Goal: Task Accomplishment & Management: Complete application form

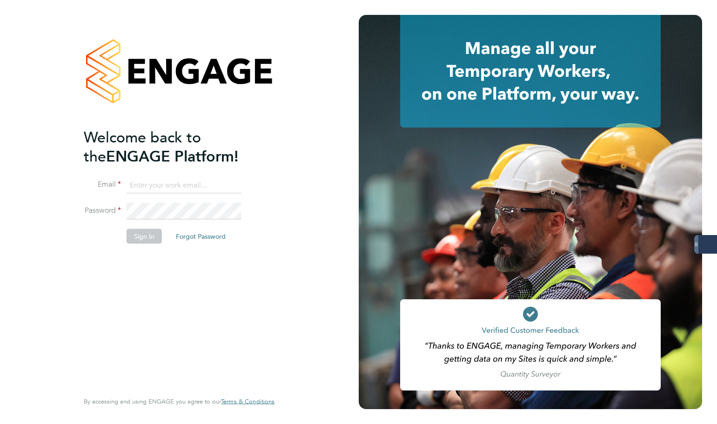
type input "samantha.dix@servicecare.org.uk"
click at [145, 240] on button "Sign In" at bounding box center [144, 236] width 35 height 15
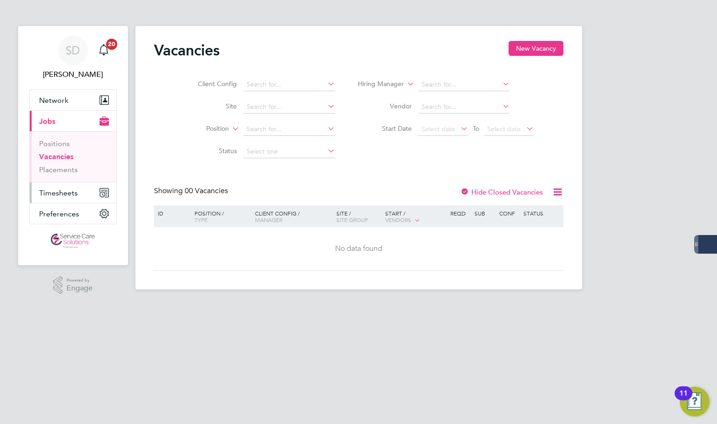
click at [59, 192] on span "Timesheets" at bounding box center [58, 192] width 39 height 9
drag, startPoint x: 61, startPoint y: 192, endPoint x: 21, endPoint y: 193, distance: 40.0
click at [61, 192] on span "Timesheets" at bounding box center [58, 192] width 39 height 9
click at [64, 191] on span "Timesheets" at bounding box center [58, 192] width 39 height 9
click at [60, 195] on span "Timesheets" at bounding box center [58, 192] width 39 height 9
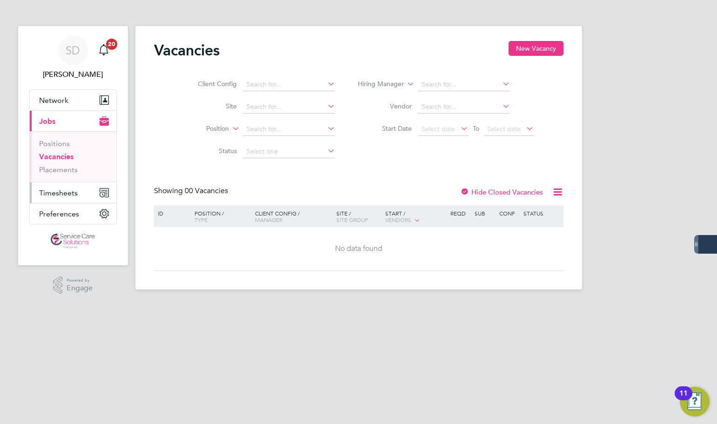
click at [69, 191] on span "Timesheets" at bounding box center [58, 192] width 39 height 9
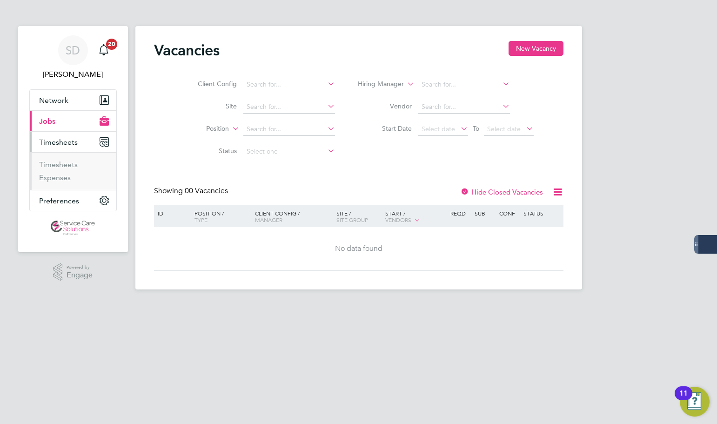
click at [56, 158] on ul "Timesheets Expenses" at bounding box center [73, 171] width 87 height 38
click at [57, 161] on link "Timesheets" at bounding box center [58, 164] width 39 height 9
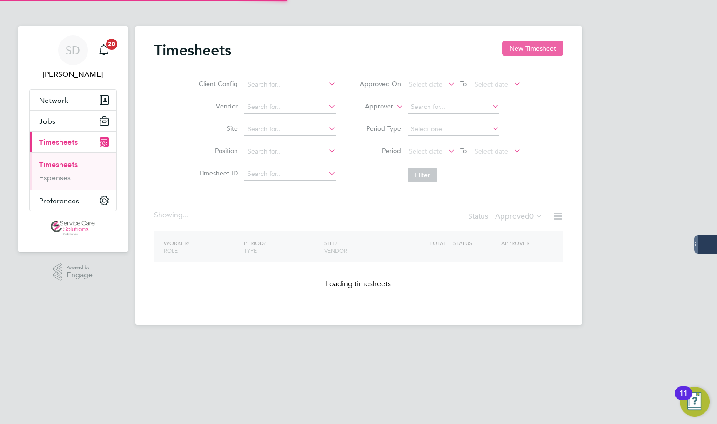
click at [524, 47] on button "New Timesheet" at bounding box center [532, 48] width 61 height 15
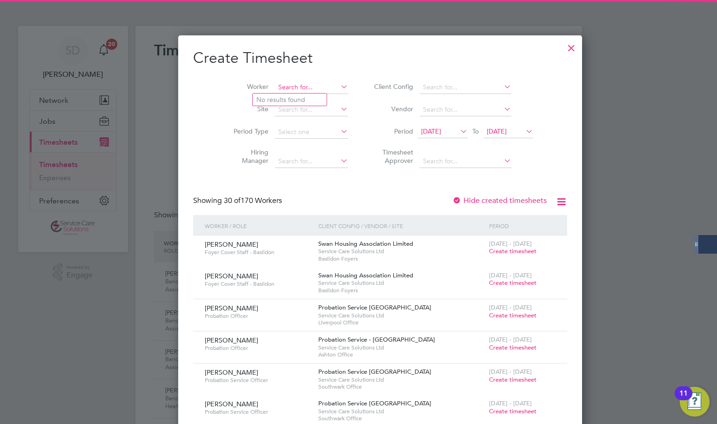
click at [293, 84] on input at bounding box center [311, 87] width 73 height 13
click at [303, 98] on li "[PERSON_NAME]" at bounding box center [300, 100] width 95 height 13
type input "[PERSON_NAME]"
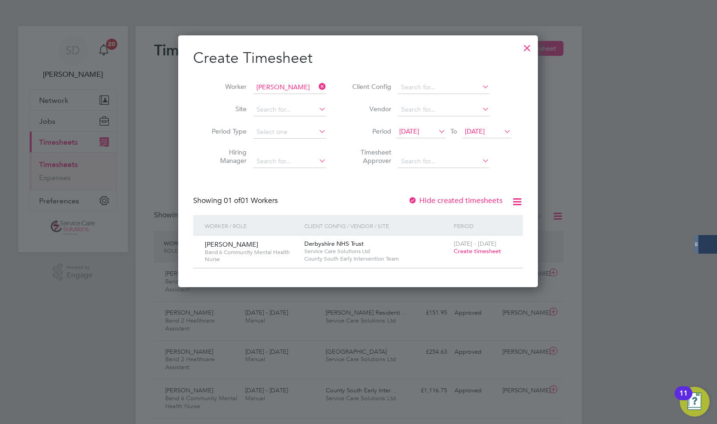
click at [485, 250] on span "Create timesheet" at bounding box center [477, 251] width 47 height 8
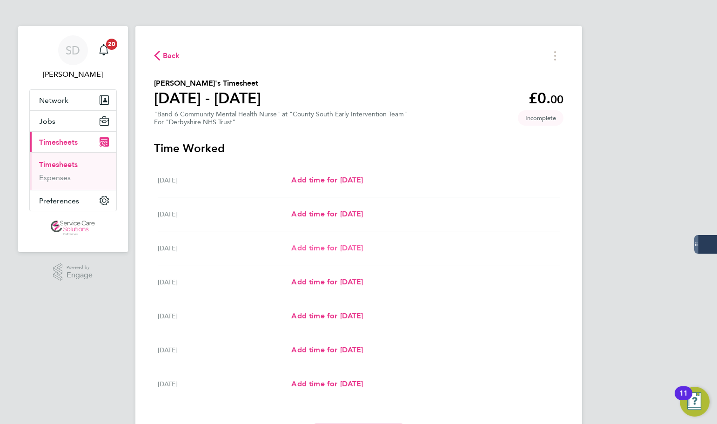
click at [302, 248] on span "Add time for [DATE]" at bounding box center [327, 247] width 72 height 9
select select "30"
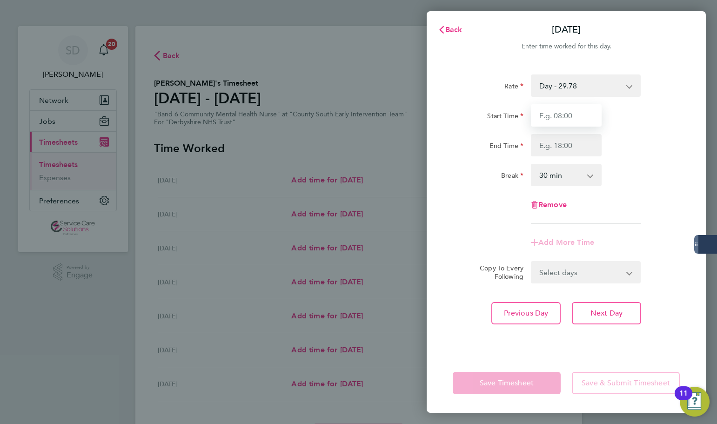
click at [566, 118] on input "Start Time" at bounding box center [566, 115] width 71 height 22
type input "09:00"
click at [567, 141] on input "End Time" at bounding box center [566, 145] width 71 height 22
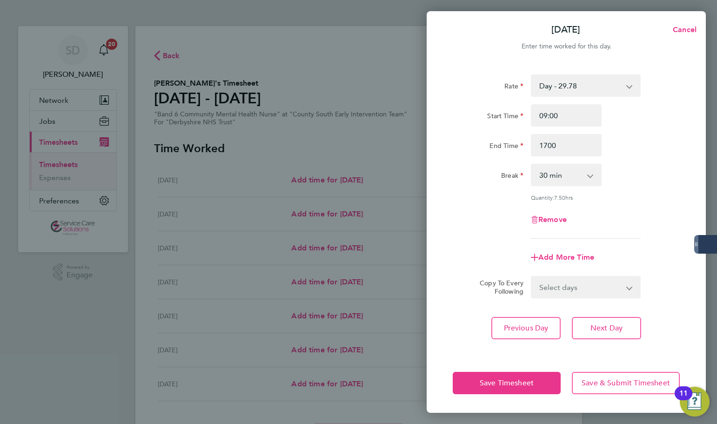
type input "17:00"
click at [565, 237] on app-timesheet-line-form-group "Rate Day - 29.78 Night/[DATE] - 38.71 [DATE]/Bank Holiday - 47.65 Start Time 09…" at bounding box center [566, 171] width 227 height 194
click at [527, 381] on span "Save Timesheet" at bounding box center [507, 382] width 54 height 9
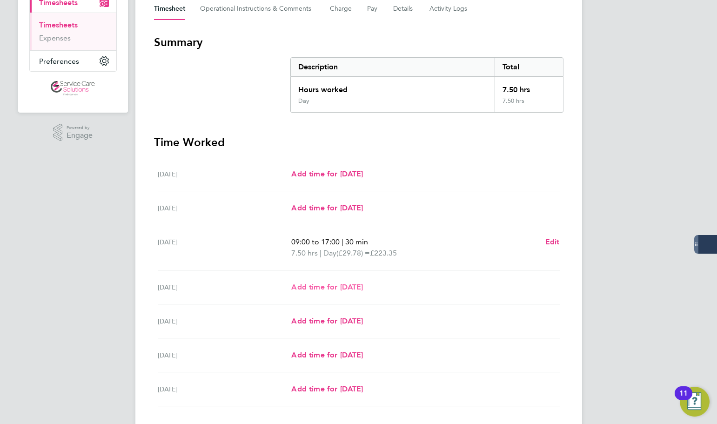
click at [316, 283] on span "Add time for [DATE]" at bounding box center [327, 286] width 72 height 9
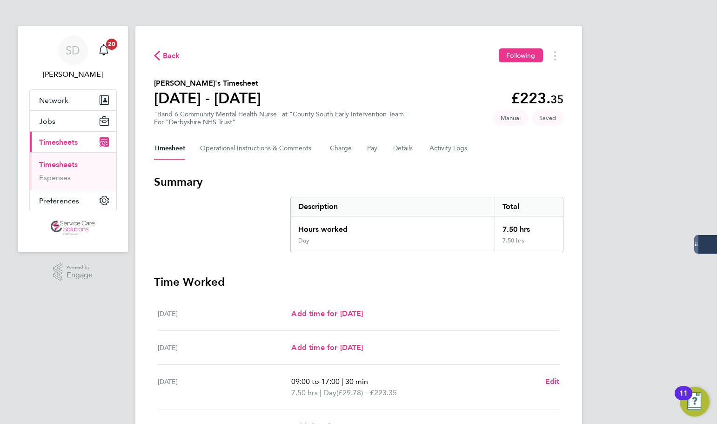
select select "30"
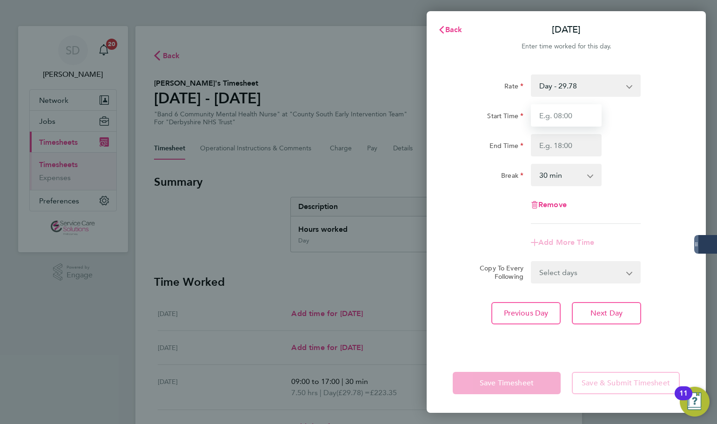
click at [538, 120] on input "Start Time" at bounding box center [566, 115] width 71 height 22
type input "09:00"
click at [580, 150] on input "End Time" at bounding box center [566, 145] width 71 height 22
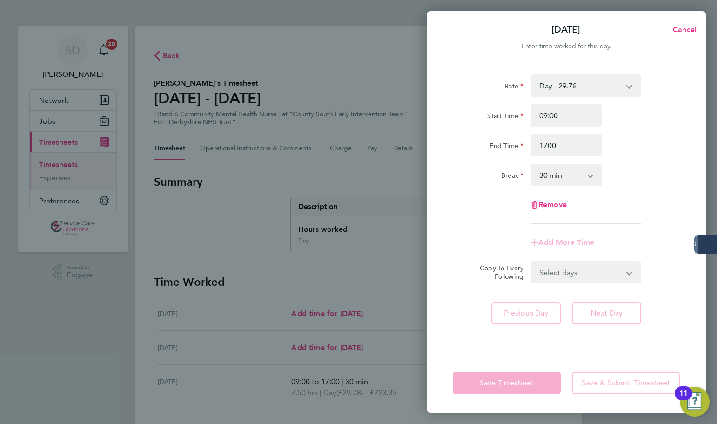
type input "17:00"
click at [496, 219] on div "Rate Day - 29.78 Night/[DATE] - 38.71 [DATE]/Bank Holiday - 47.65 Start Time 09…" at bounding box center [566, 148] width 227 height 149
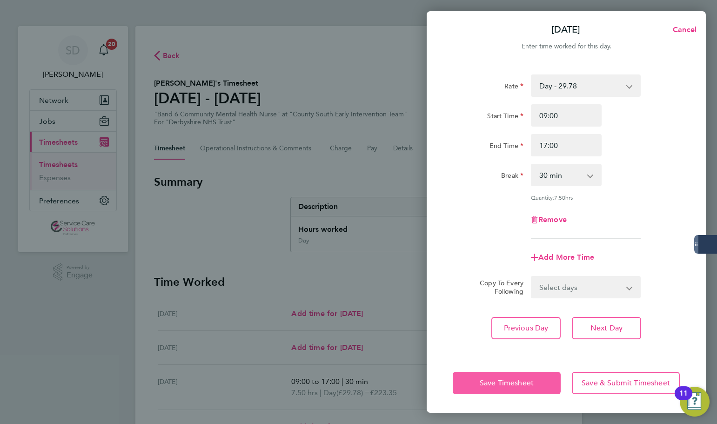
click at [493, 376] on button "Save Timesheet" at bounding box center [507, 383] width 108 height 22
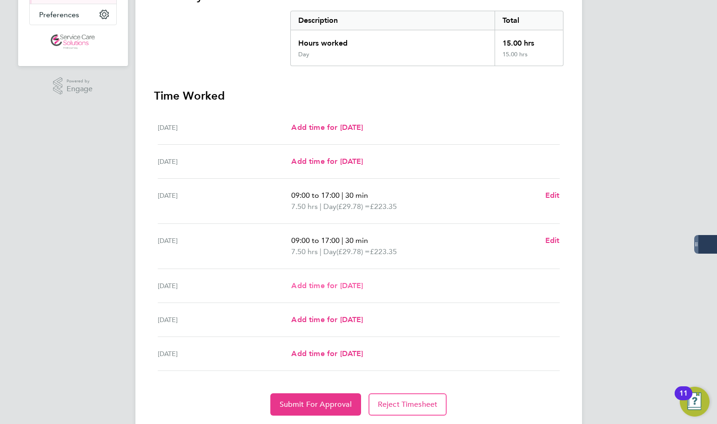
click at [316, 287] on span "Add time for [DATE]" at bounding box center [327, 285] width 72 height 9
select select "30"
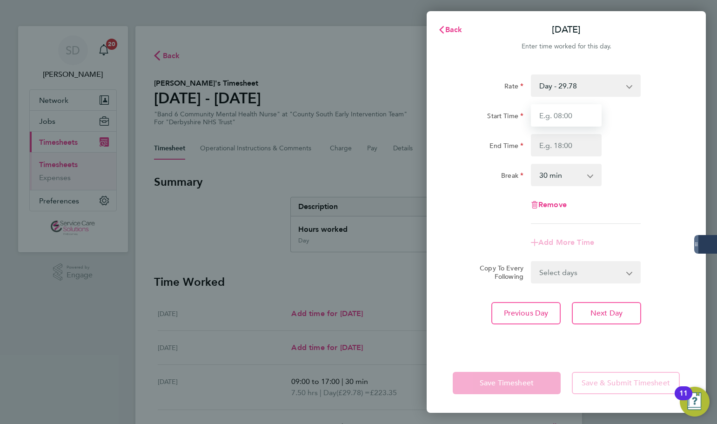
click at [567, 117] on input "Start Time" at bounding box center [566, 115] width 71 height 22
type input "09:00"
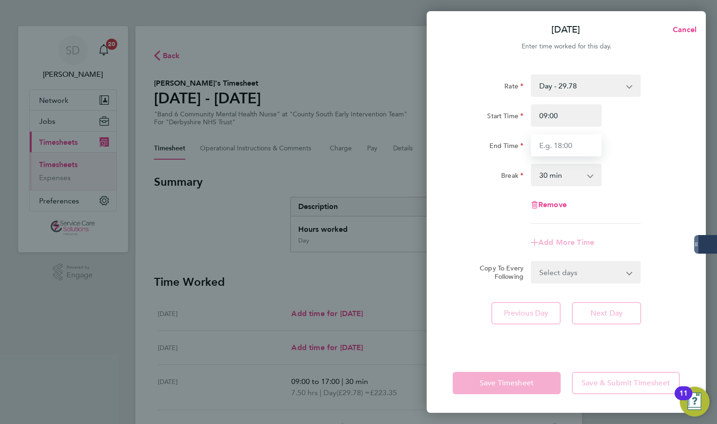
click at [566, 150] on input "End Time" at bounding box center [566, 145] width 71 height 22
type input "17:00"
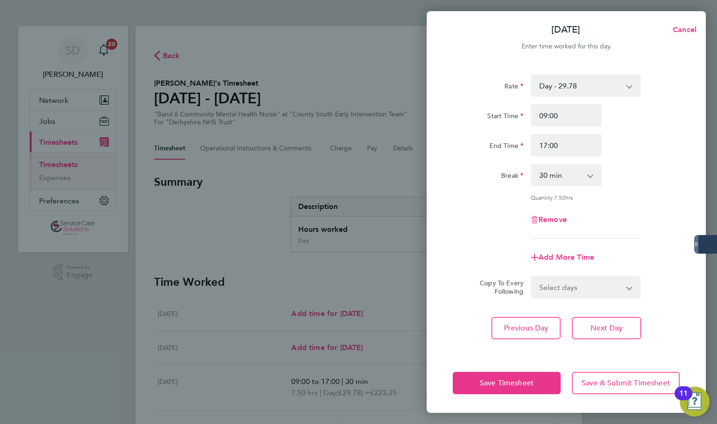
click at [460, 247] on div "Add More Time" at bounding box center [566, 257] width 235 height 22
drag, startPoint x: 487, startPoint y: 380, endPoint x: 463, endPoint y: 352, distance: 36.9
click at [488, 380] on span "Save Timesheet" at bounding box center [507, 382] width 54 height 9
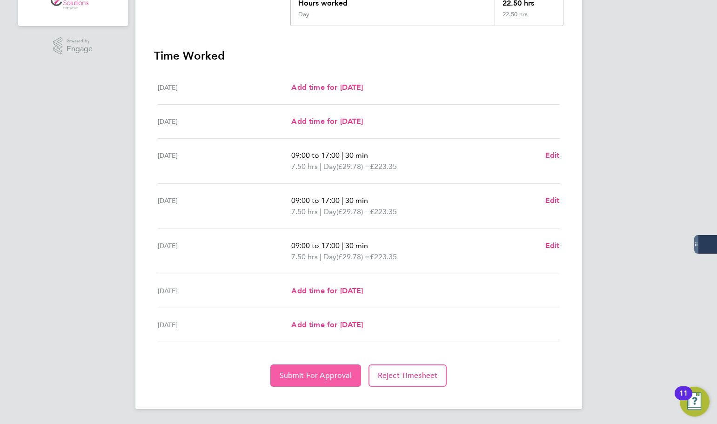
click at [300, 379] on span "Submit For Approval" at bounding box center [316, 375] width 72 height 9
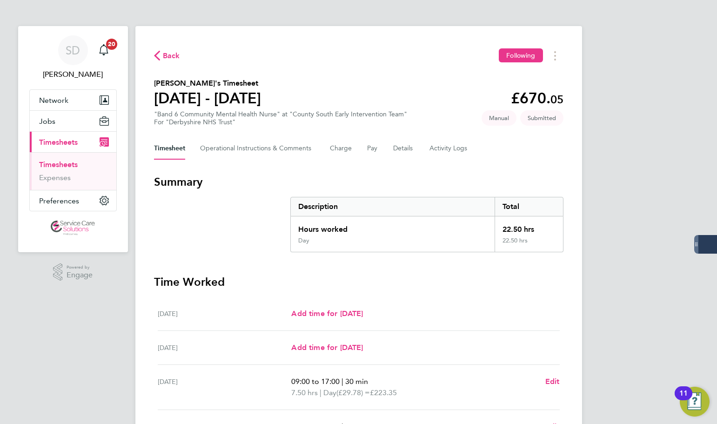
click at [57, 165] on link "Timesheets" at bounding box center [58, 164] width 39 height 9
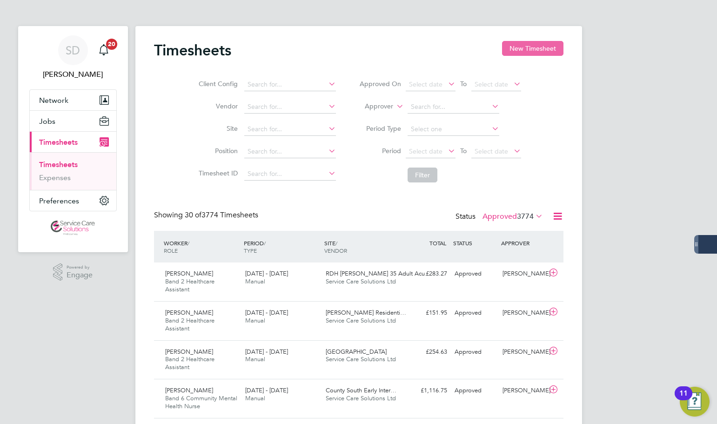
click at [507, 56] on button "New Timesheet" at bounding box center [532, 48] width 61 height 15
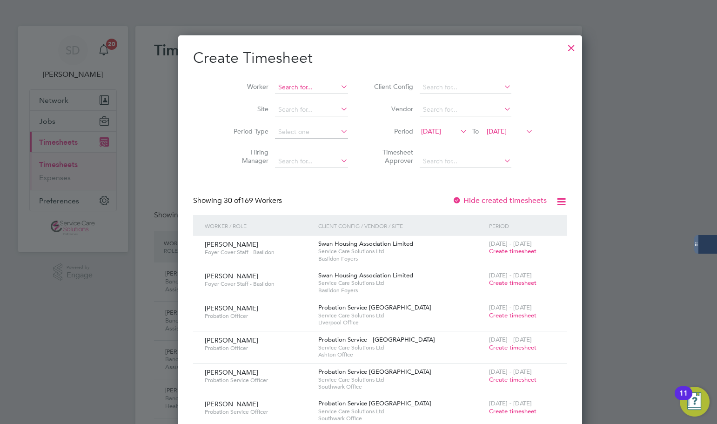
click at [309, 85] on input at bounding box center [311, 87] width 73 height 13
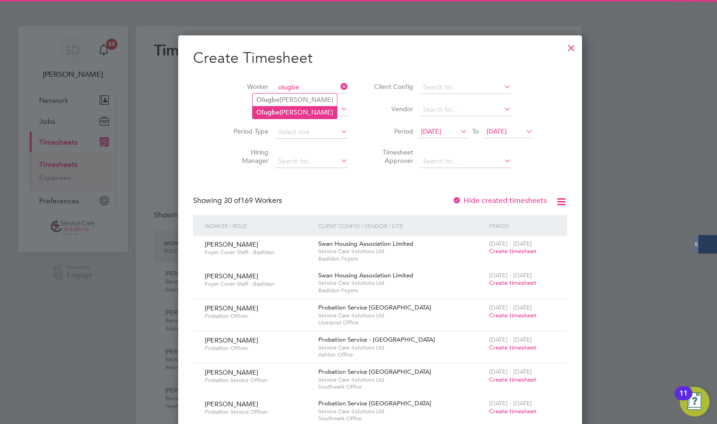
click at [305, 112] on li "Olugbe [PERSON_NAME]" at bounding box center [295, 112] width 84 height 13
type input "[PERSON_NAME]"
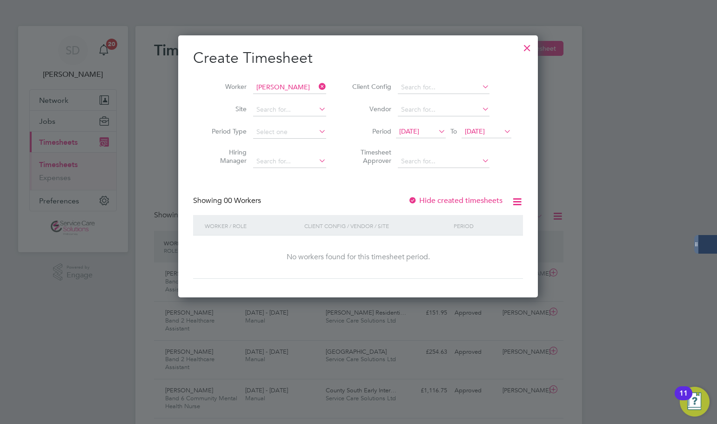
click at [317, 87] on icon at bounding box center [317, 86] width 0 height 13
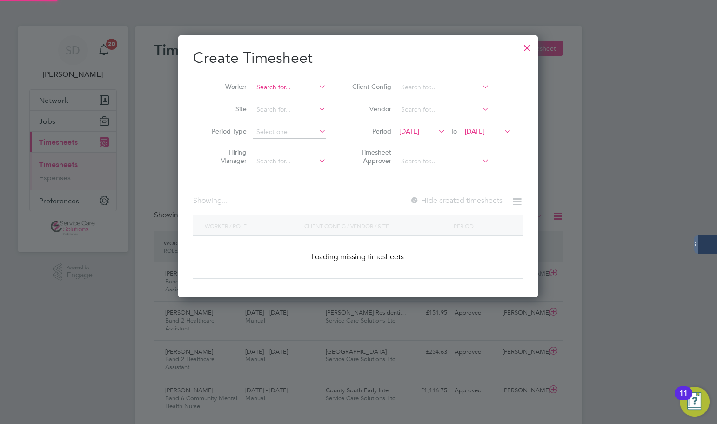
click at [289, 91] on input at bounding box center [289, 87] width 73 height 13
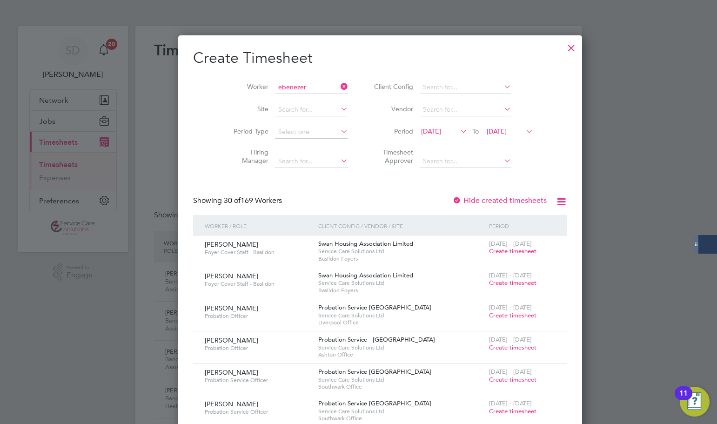
click at [295, 110] on li "[PERSON_NAME]" at bounding box center [298, 112] width 90 height 13
type input "[PERSON_NAME]"
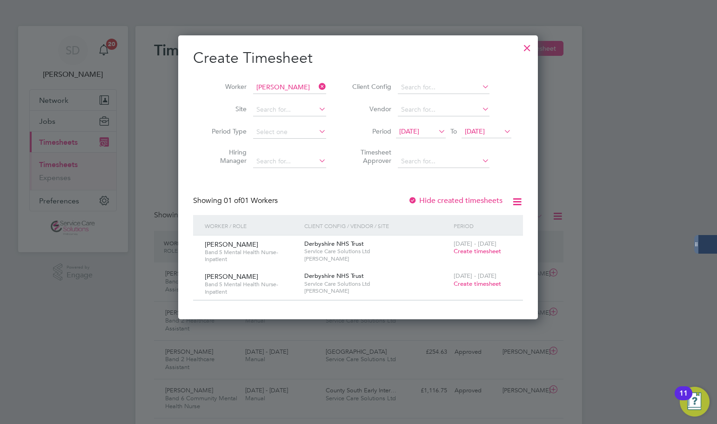
drag, startPoint x: 86, startPoint y: 329, endPoint x: 100, endPoint y: 296, distance: 36.1
click at [86, 329] on div at bounding box center [358, 212] width 717 height 424
click at [317, 83] on icon at bounding box center [317, 86] width 0 height 13
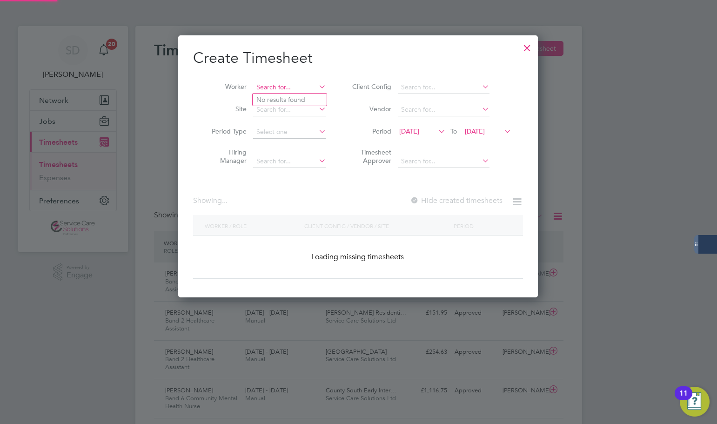
click at [304, 88] on input at bounding box center [289, 87] width 73 height 13
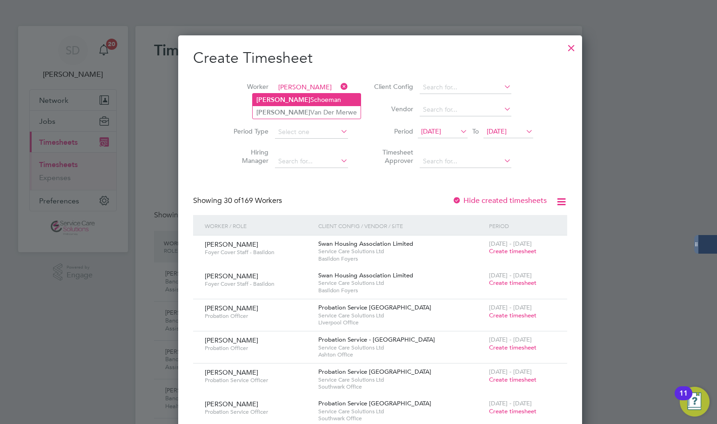
click at [290, 101] on li "[PERSON_NAME]" at bounding box center [307, 100] width 108 height 13
type input "[PERSON_NAME]"
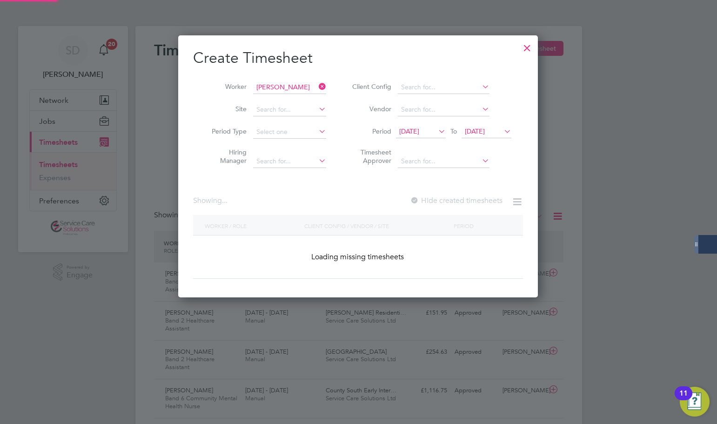
scroll to position [252, 360]
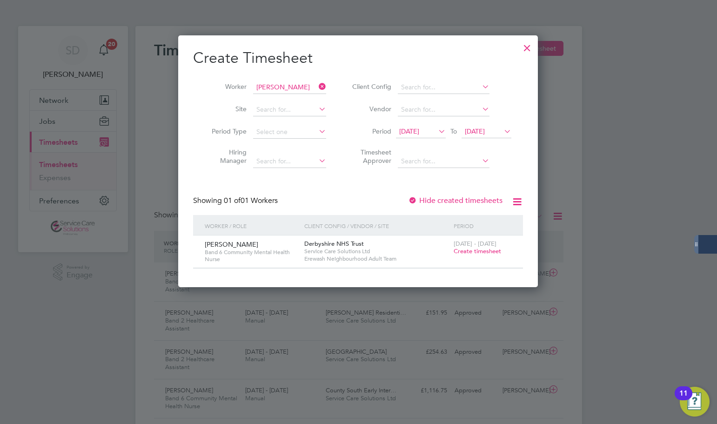
click at [477, 250] on span "Create timesheet" at bounding box center [477, 251] width 47 height 8
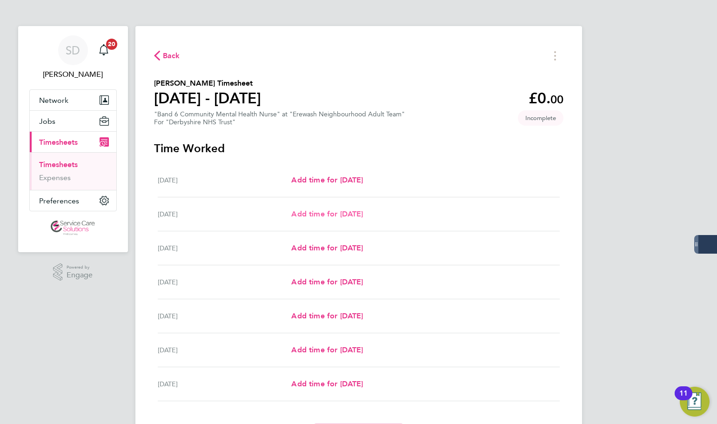
click at [316, 213] on span "Add time for [DATE]" at bounding box center [327, 213] width 72 height 9
select select "30"
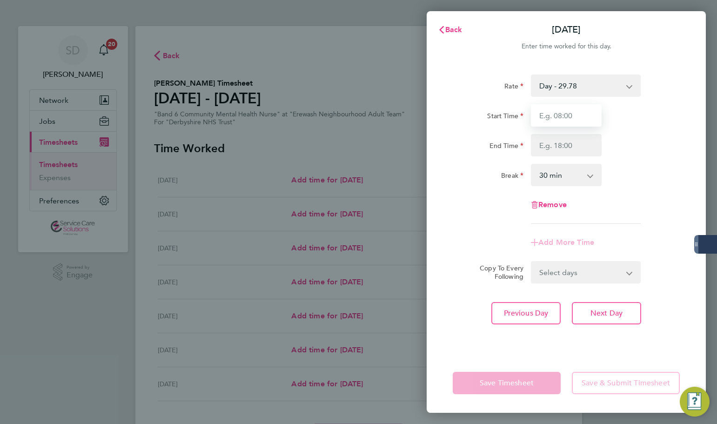
click at [566, 123] on input "Start Time" at bounding box center [566, 115] width 71 height 22
type input "09:00"
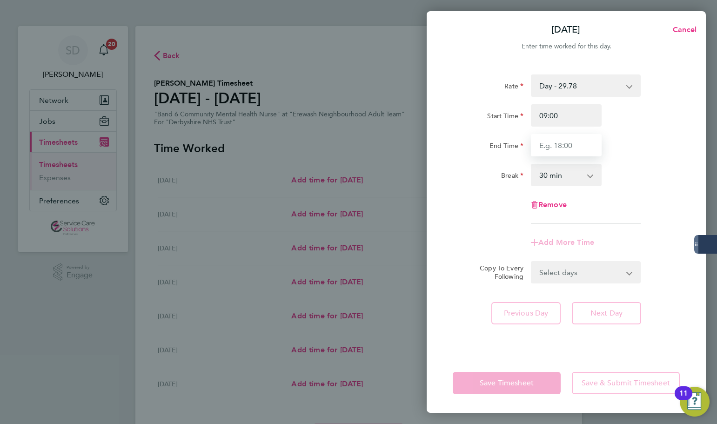
click at [560, 146] on input "End Time" at bounding box center [566, 145] width 71 height 22
type input "17:00"
click at [519, 169] on div "Break" at bounding box center [488, 173] width 71 height 19
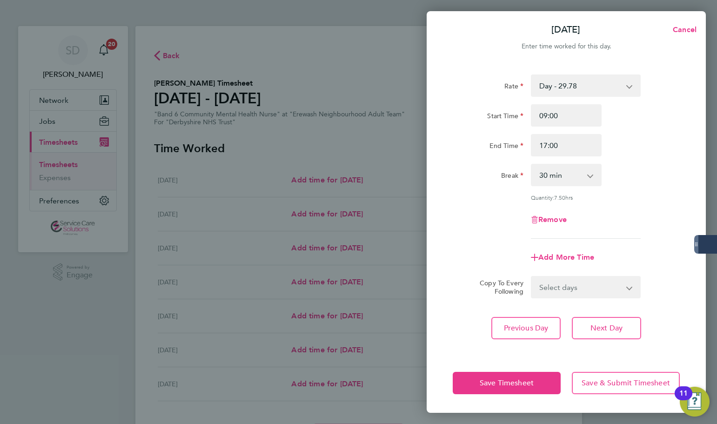
click at [568, 173] on select "0 min 15 min 30 min 45 min 60 min 75 min 90 min" at bounding box center [561, 175] width 58 height 20
select select "0"
click at [532, 165] on select "0 min 15 min 30 min 45 min 60 min 75 min 90 min" at bounding box center [561, 175] width 58 height 20
drag, startPoint x: 503, startPoint y: 208, endPoint x: 498, endPoint y: 221, distance: 13.2
click at [500, 209] on div "Remove" at bounding box center [566, 219] width 235 height 22
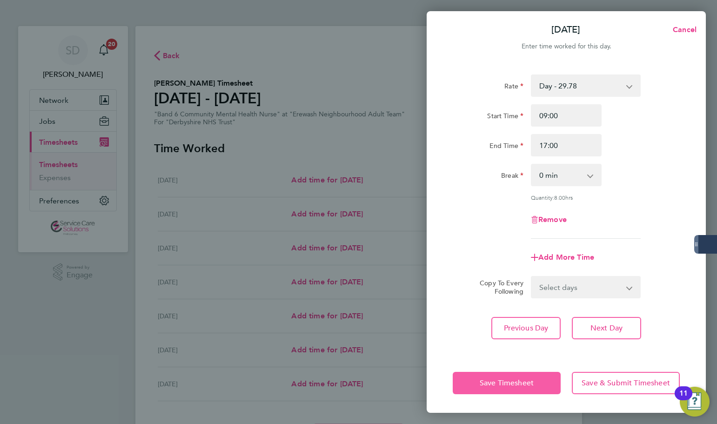
click at [501, 382] on span "Save Timesheet" at bounding box center [507, 382] width 54 height 9
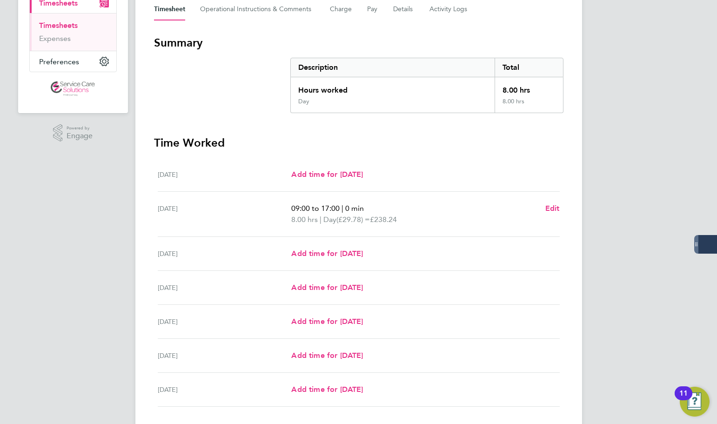
scroll to position [140, 0]
click at [316, 252] on span "Add time for [DATE]" at bounding box center [327, 253] width 72 height 9
select select "30"
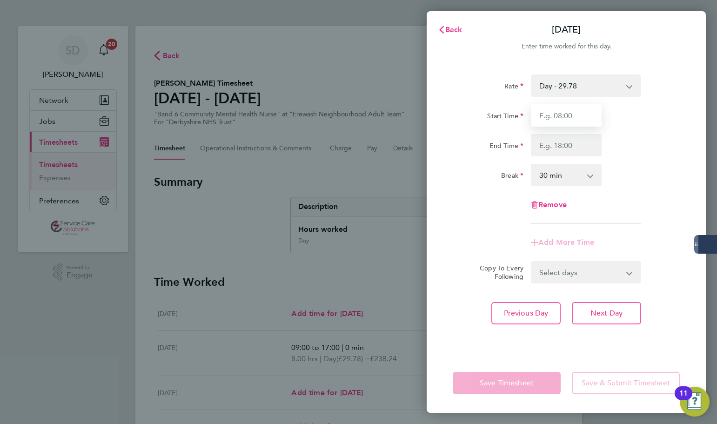
click at [556, 111] on input "Start Time" at bounding box center [566, 115] width 71 height 22
type input "09:00"
click at [559, 145] on input "End Time" at bounding box center [566, 145] width 71 height 22
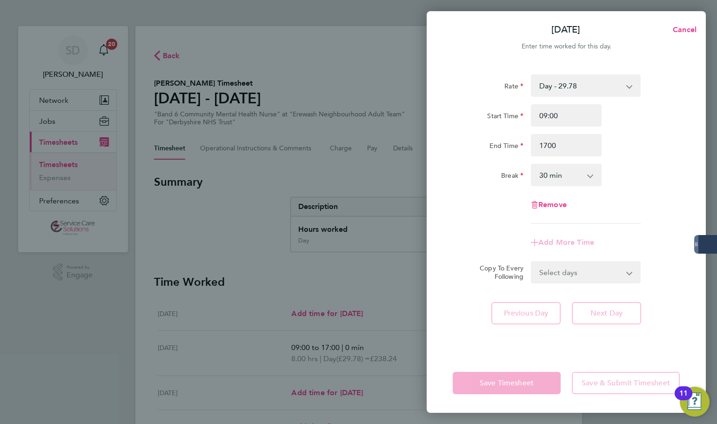
type input "17:00"
click at [558, 172] on select "0 min 15 min 30 min 45 min 60 min 75 min 90 min" at bounding box center [561, 175] width 58 height 20
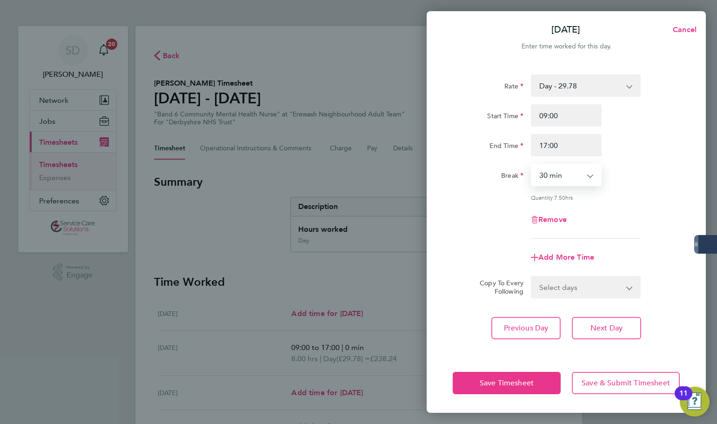
select select "0"
click at [532, 165] on select "0 min 15 min 30 min 45 min 60 min 75 min 90 min" at bounding box center [561, 175] width 58 height 20
click at [497, 219] on div "Remove" at bounding box center [566, 219] width 235 height 22
drag, startPoint x: 496, startPoint y: 386, endPoint x: 400, endPoint y: 303, distance: 126.7
click at [494, 383] on span "Save Timesheet" at bounding box center [507, 382] width 54 height 9
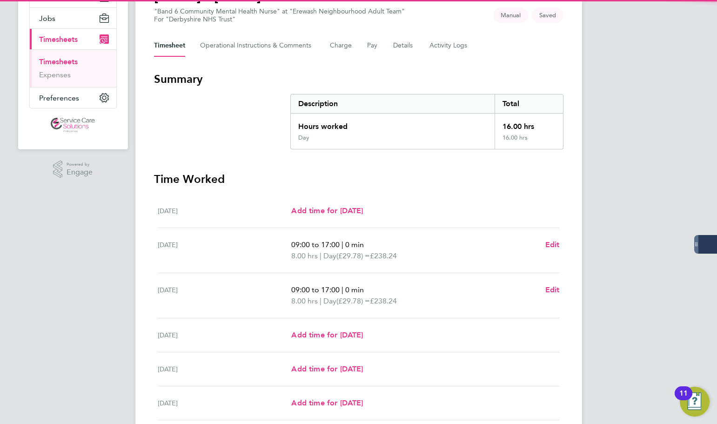
scroll to position [140, 0]
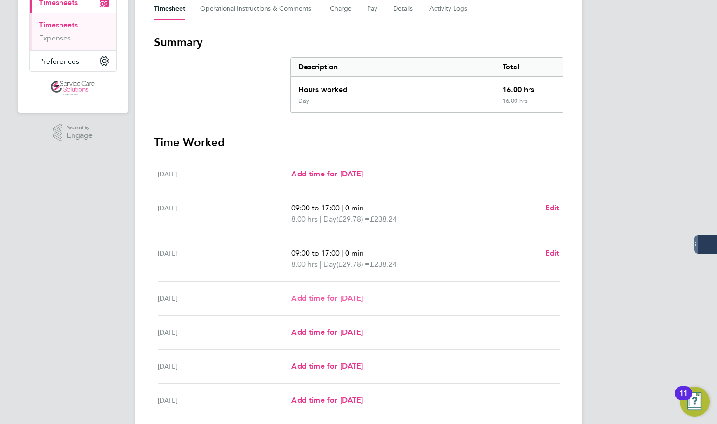
click at [330, 299] on span "Add time for [DATE]" at bounding box center [327, 298] width 72 height 9
select select "30"
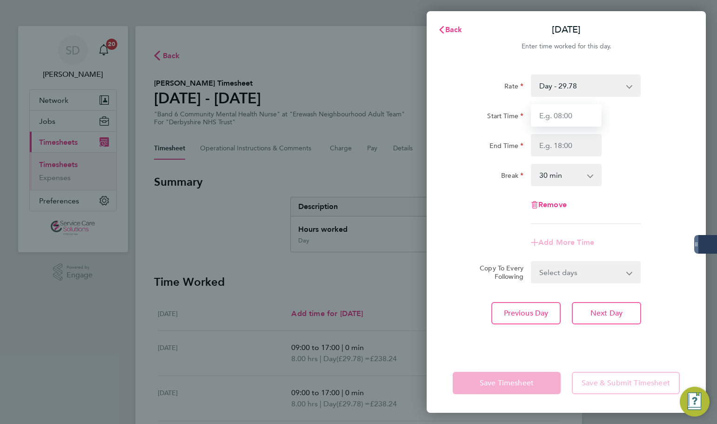
click at [567, 113] on input "Start Time" at bounding box center [566, 115] width 71 height 22
type input "09:00"
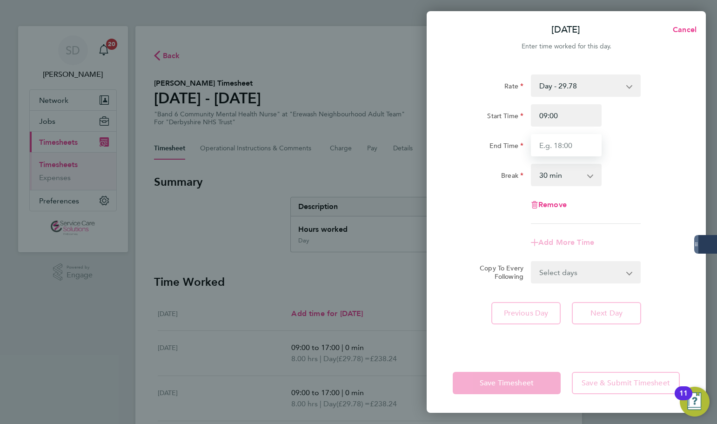
click at [557, 136] on input "End Time" at bounding box center [566, 145] width 71 height 22
type input "17:00"
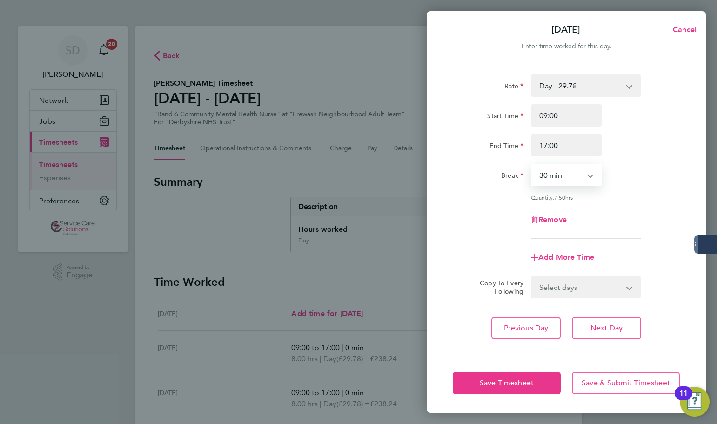
click at [546, 180] on select "0 min 15 min 30 min 45 min 60 min 75 min 90 min" at bounding box center [561, 175] width 58 height 20
select select "0"
click at [532, 165] on select "0 min 15 min 30 min 45 min 60 min 75 min 90 min" at bounding box center [561, 175] width 58 height 20
click at [501, 222] on div "Remove" at bounding box center [566, 219] width 235 height 22
click at [480, 381] on span "Save Timesheet" at bounding box center [507, 382] width 54 height 9
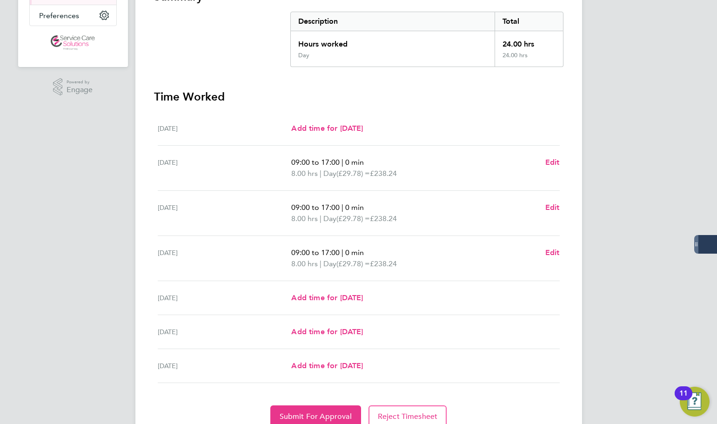
scroll to position [186, 0]
click at [314, 292] on span "Add time for [DATE]" at bounding box center [327, 296] width 72 height 9
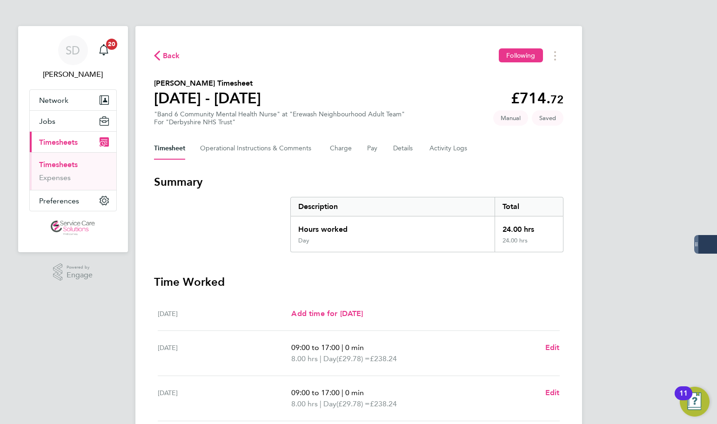
select select "30"
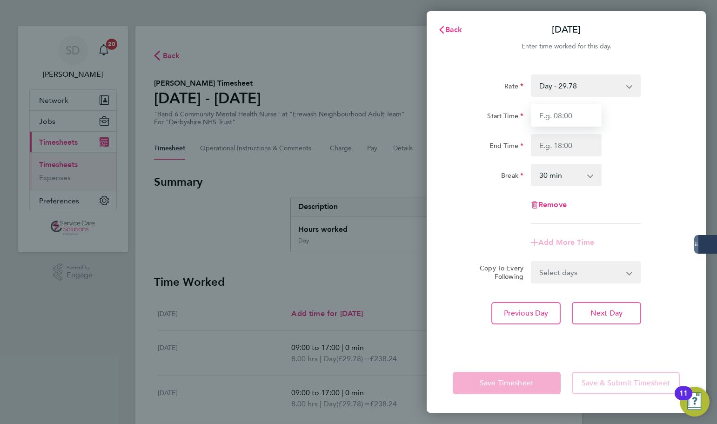
click at [556, 117] on input "Start Time" at bounding box center [566, 115] width 71 height 22
type input "09:00"
click at [558, 139] on input "End Time" at bounding box center [566, 145] width 71 height 22
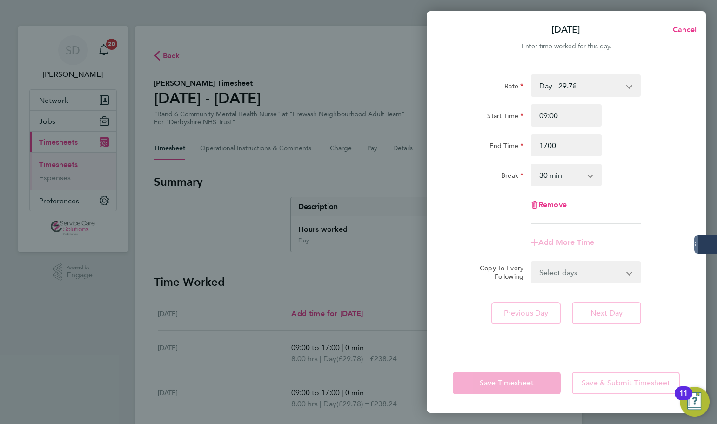
type input "17:00"
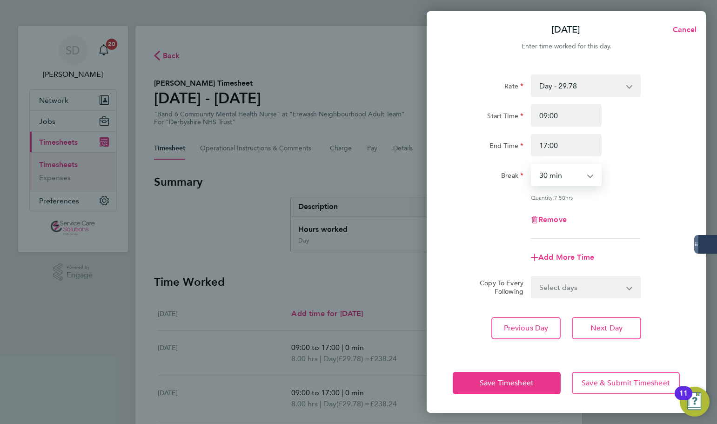
click at [547, 180] on select "0 min 15 min 30 min 45 min 60 min 75 min 90 min" at bounding box center [561, 175] width 58 height 20
select select "0"
click at [532, 165] on select "0 min 15 min 30 min 45 min 60 min 75 min 90 min" at bounding box center [561, 175] width 58 height 20
click at [512, 215] on div "Remove" at bounding box center [566, 219] width 235 height 22
click at [484, 382] on span "Save Timesheet" at bounding box center [507, 382] width 54 height 9
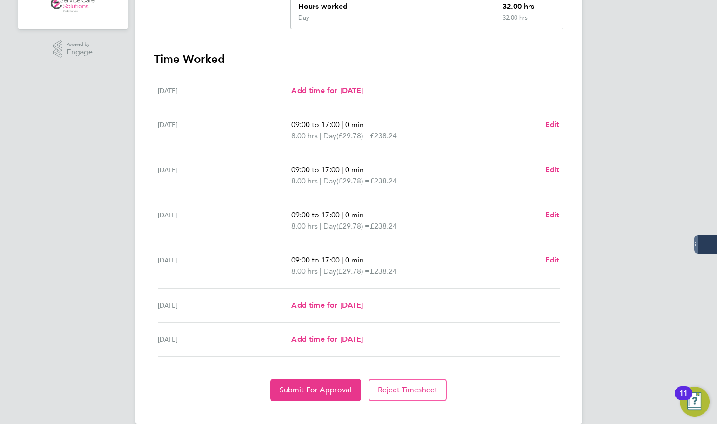
scroll to position [237, 0]
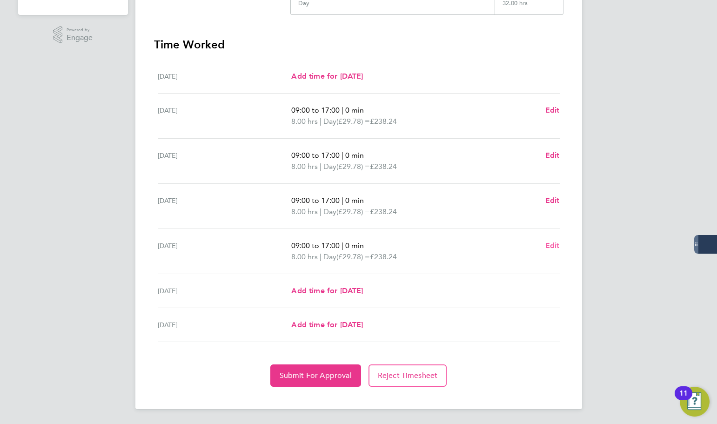
click at [554, 244] on span "Edit" at bounding box center [552, 245] width 14 height 9
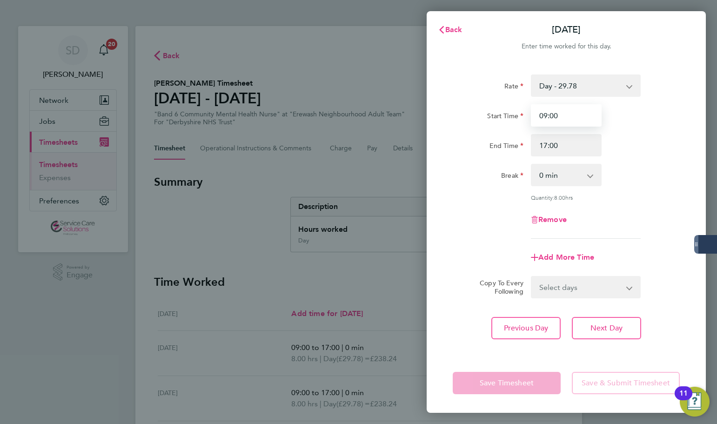
drag, startPoint x: 561, startPoint y: 109, endPoint x: 478, endPoint y: 108, distance: 82.4
click at [478, 108] on div "Start Time 09:00" at bounding box center [566, 115] width 235 height 22
type input "08:30"
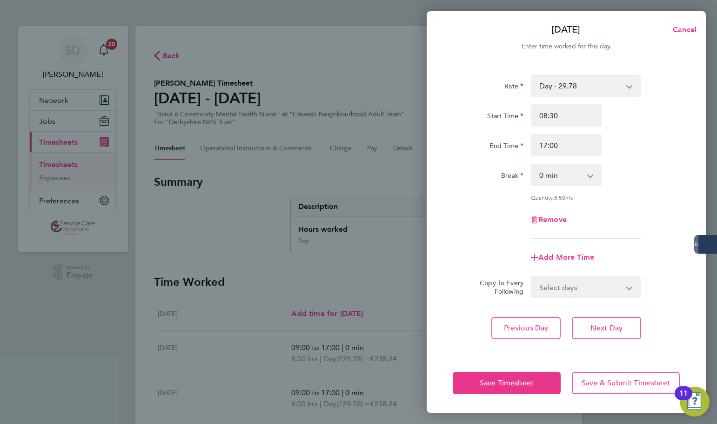
click at [432, 146] on div "Rate Day - 29.78 Night/[DATE] - 38.71 [DATE]/Bank Holiday - 47.65 Start Time 08…" at bounding box center [566, 208] width 279 height 290
drag, startPoint x: 503, startPoint y: 384, endPoint x: 508, endPoint y: 368, distance: 17.1
click at [503, 383] on span "Save Timesheet" at bounding box center [507, 382] width 54 height 9
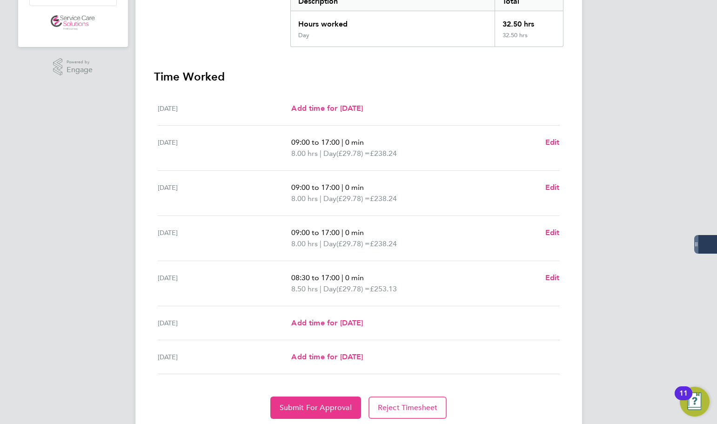
scroll to position [233, 0]
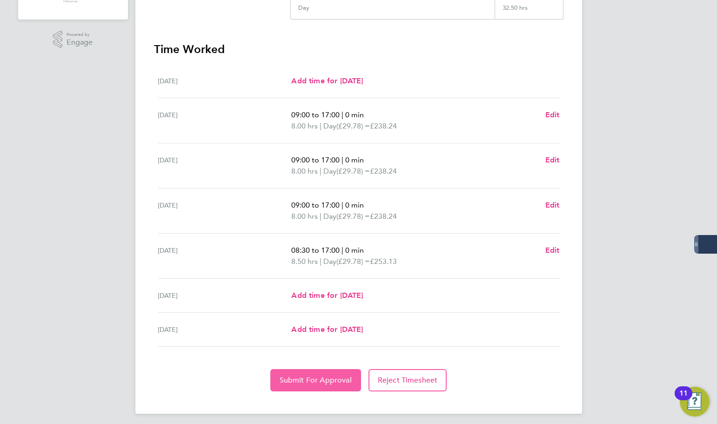
click at [325, 374] on button "Submit For Approval" at bounding box center [315, 380] width 91 height 22
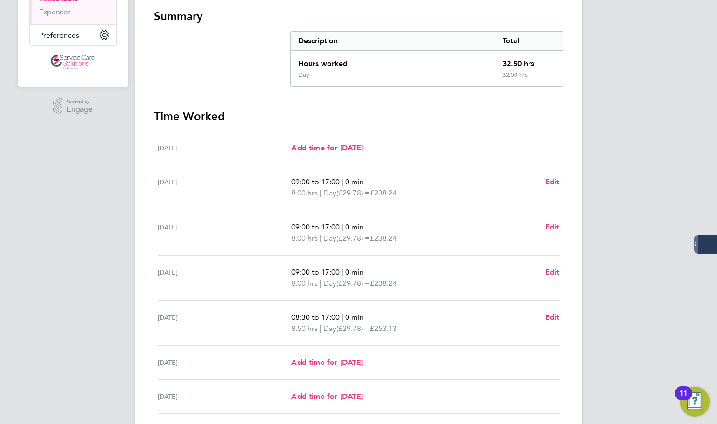
scroll to position [47, 0]
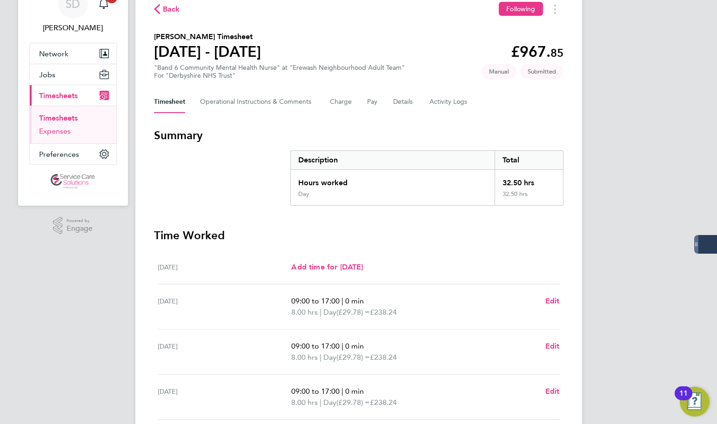
click at [65, 131] on link "Expenses" at bounding box center [55, 131] width 32 height 9
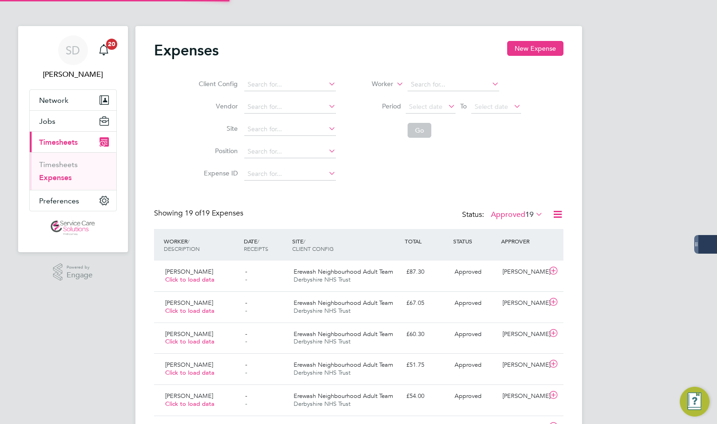
scroll to position [5, 5]
click at [524, 47] on button "New Expense" at bounding box center [535, 48] width 56 height 15
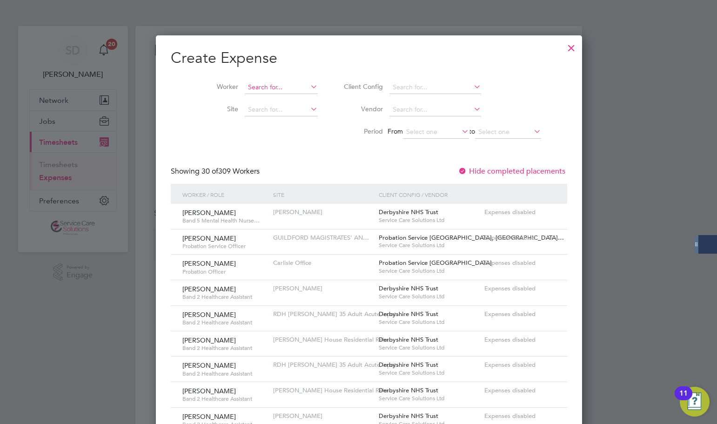
click at [258, 86] on input at bounding box center [281, 87] width 73 height 13
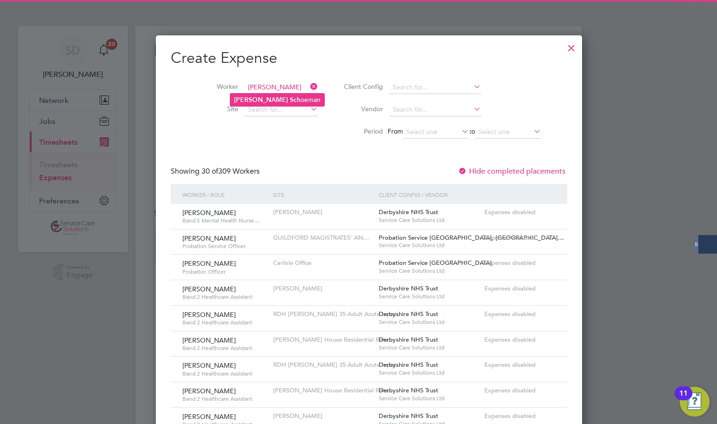
click at [269, 94] on li "[PERSON_NAME] oeman" at bounding box center [277, 100] width 94 height 13
type input "[PERSON_NAME]"
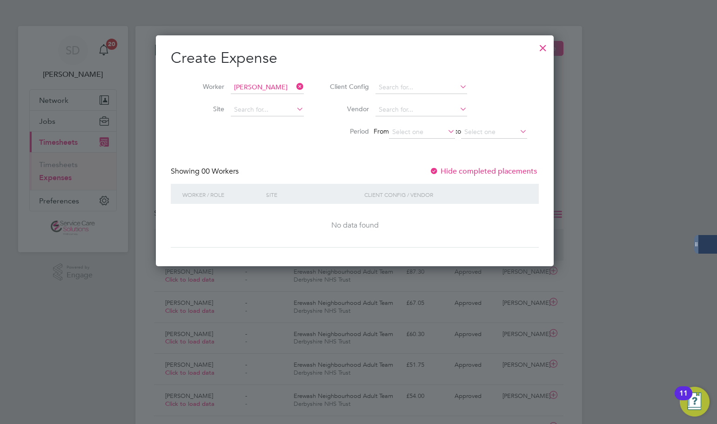
click at [311, 166] on div "Create Expense Worker [PERSON_NAME] Site Client Config Vendor Period From to Sh…" at bounding box center [355, 147] width 368 height 199
click at [282, 108] on input at bounding box center [267, 109] width 73 height 13
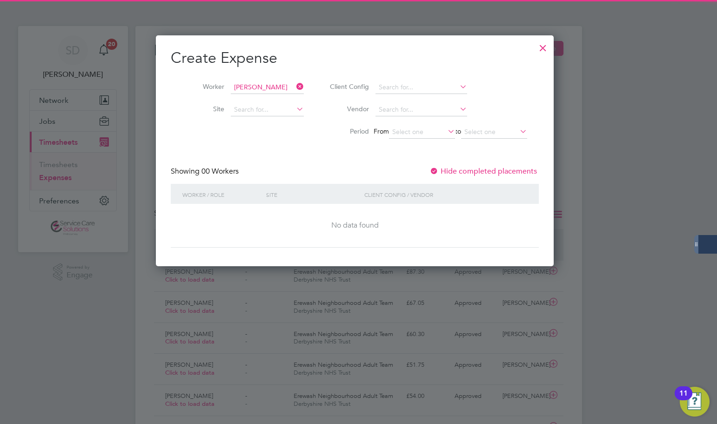
click at [334, 146] on div "Create Expense Worker [PERSON_NAME] Site Client Config Vendor Period From to Sh…" at bounding box center [355, 147] width 368 height 199
click at [550, 47] on div at bounding box center [543, 45] width 17 height 17
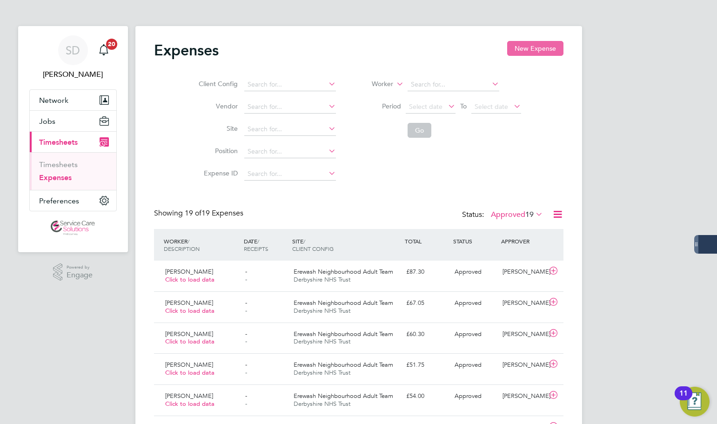
click at [534, 48] on button "New Expense" at bounding box center [535, 48] width 56 height 15
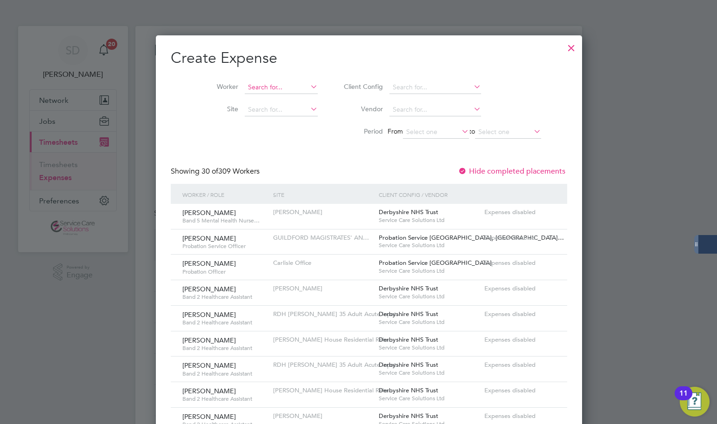
click at [271, 89] on input at bounding box center [281, 87] width 73 height 13
type input "[PERSON_NAME]"
click at [267, 88] on input at bounding box center [281, 87] width 73 height 13
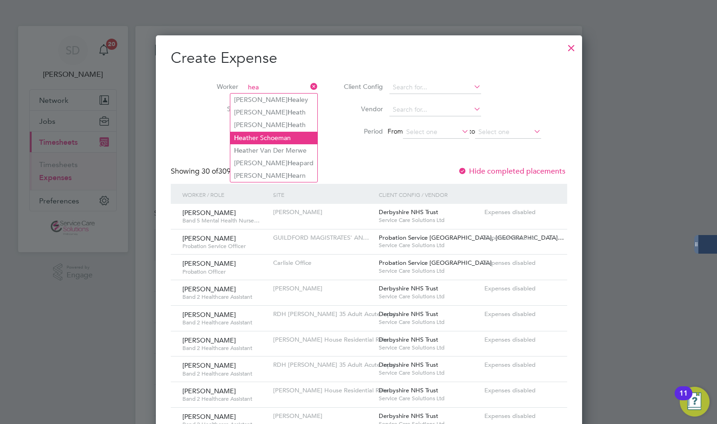
click at [264, 136] on li "Hea ther Schoeman" at bounding box center [273, 138] width 87 height 13
type input "[PERSON_NAME]"
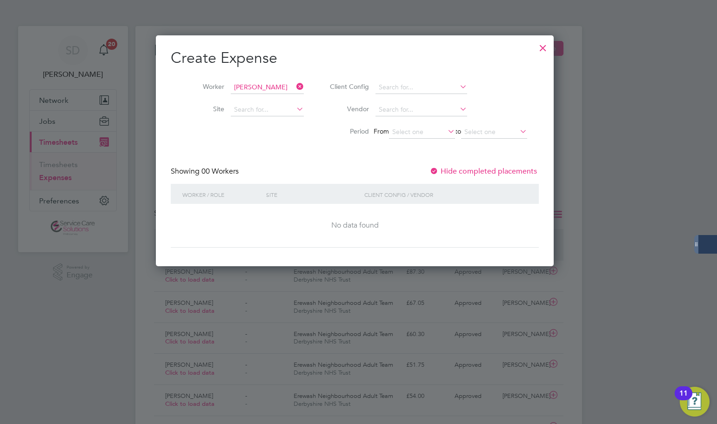
click at [338, 148] on div "Create Expense Worker [PERSON_NAME] Site Client Config Vendor Period From to Sh…" at bounding box center [355, 147] width 368 height 199
click at [433, 133] on input at bounding box center [422, 132] width 66 height 13
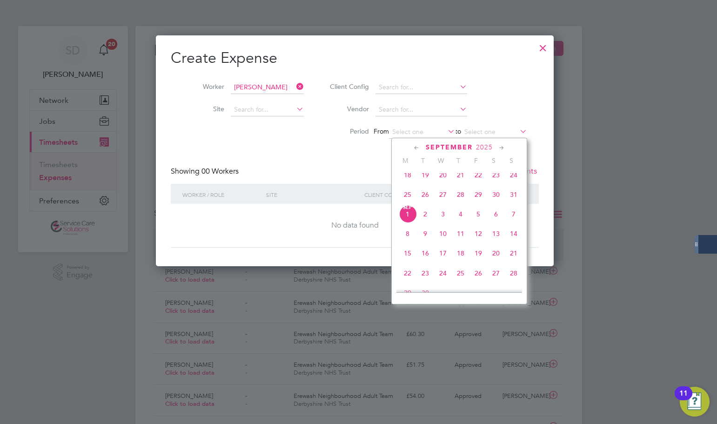
click at [408, 200] on span "25" at bounding box center [408, 195] width 18 height 18
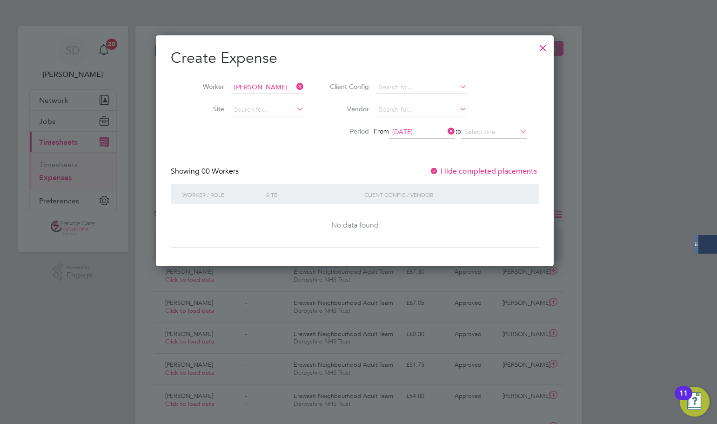
click at [327, 162] on div "Create Expense Worker [PERSON_NAME] Site Client Config Vendor Period From [DATE…" at bounding box center [355, 147] width 368 height 199
click at [419, 130] on input "[DATE]" at bounding box center [422, 132] width 66 height 13
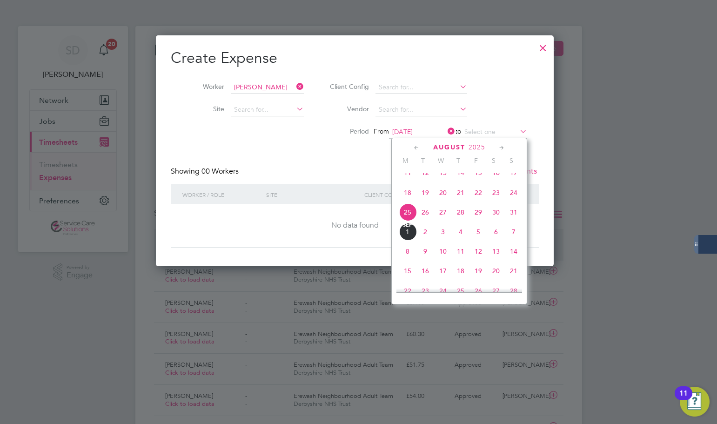
click at [405, 199] on span "18" at bounding box center [408, 193] width 18 height 18
type input "[DATE]"
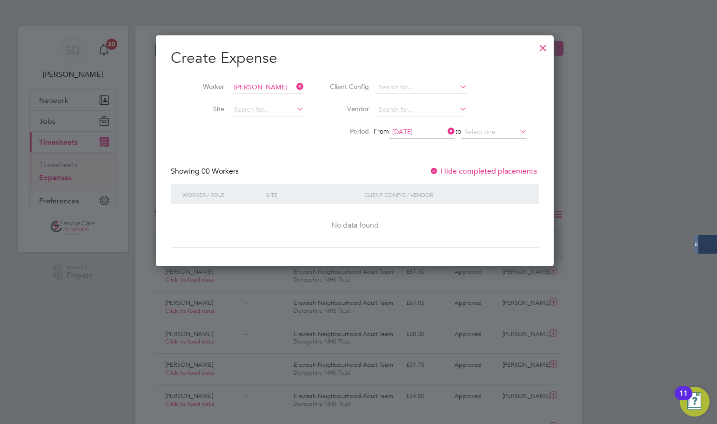
click at [339, 159] on div "Create Expense Worker [PERSON_NAME] Site Client Config Vendor Period From [DATE…" at bounding box center [355, 147] width 368 height 199
click at [293, 85] on input at bounding box center [267, 87] width 73 height 13
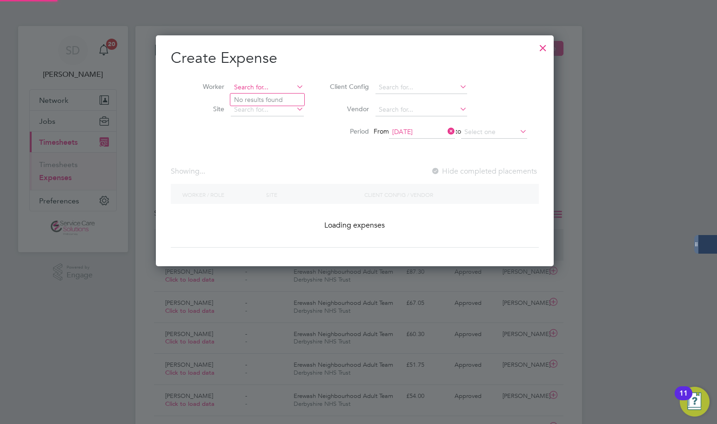
scroll to position [231, 405]
click at [551, 44] on div at bounding box center [543, 45] width 17 height 17
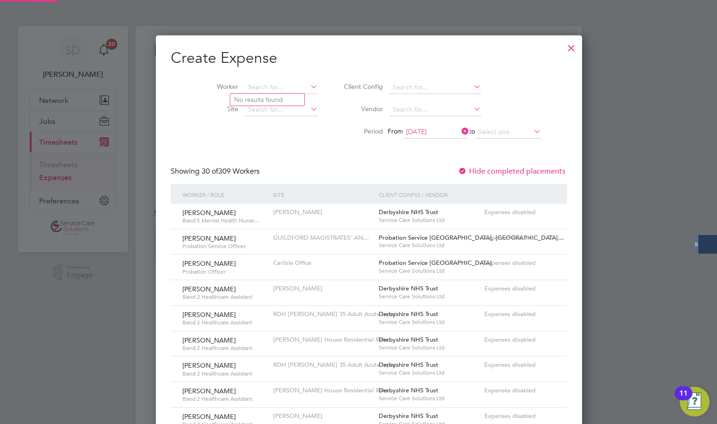
scroll to position [980, 405]
click at [563, 45] on div at bounding box center [571, 45] width 17 height 17
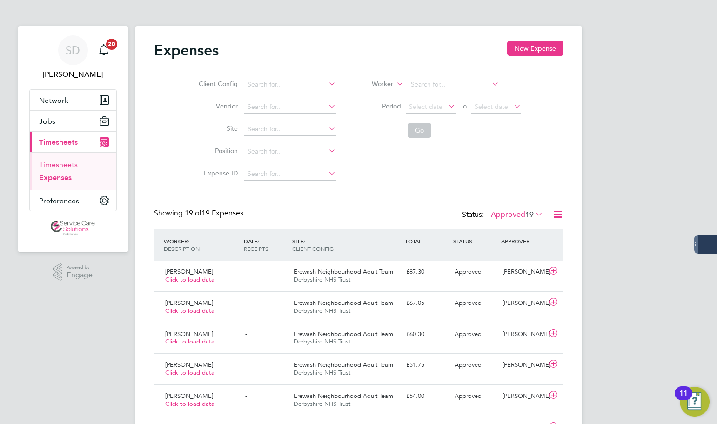
click at [59, 164] on link "Timesheets" at bounding box center [58, 164] width 39 height 9
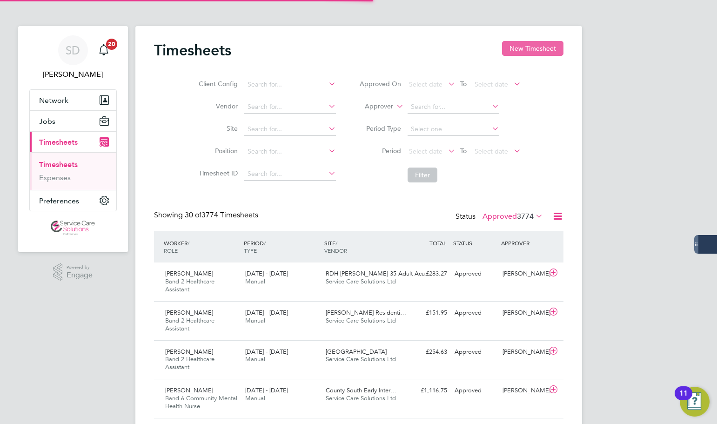
click at [522, 50] on button "New Timesheet" at bounding box center [532, 48] width 61 height 15
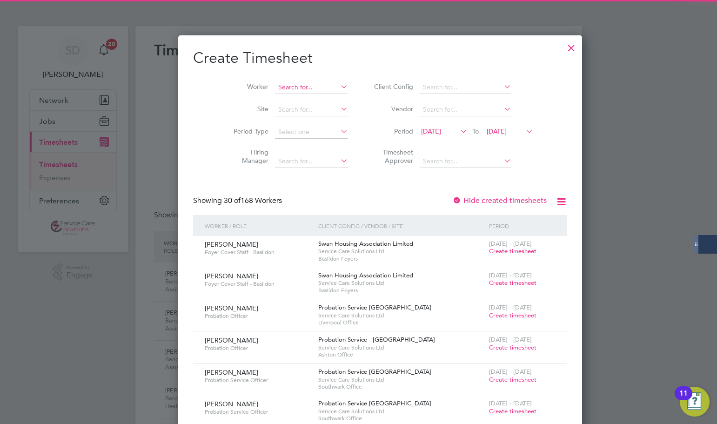
click at [289, 87] on input at bounding box center [311, 87] width 73 height 13
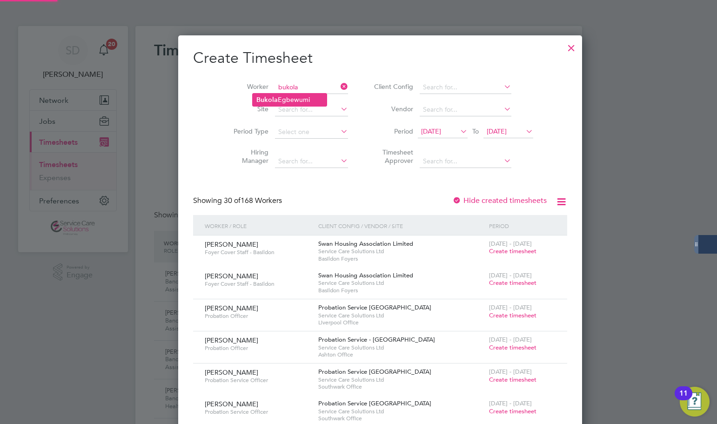
click at [295, 97] on li "[PERSON_NAME]" at bounding box center [290, 100] width 74 height 13
type input "[PERSON_NAME]"
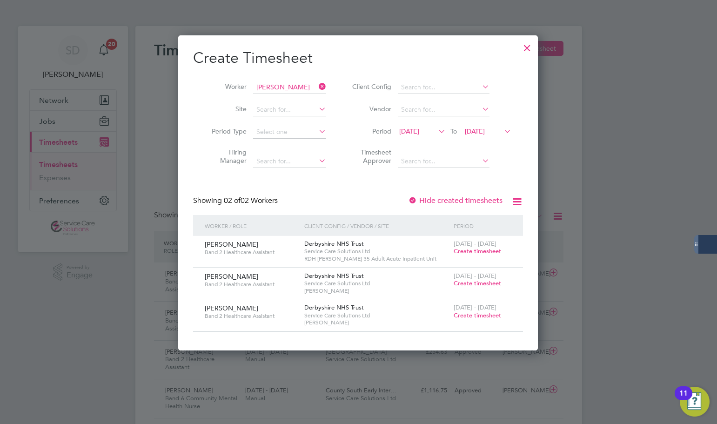
click at [317, 85] on icon at bounding box center [317, 86] width 0 height 13
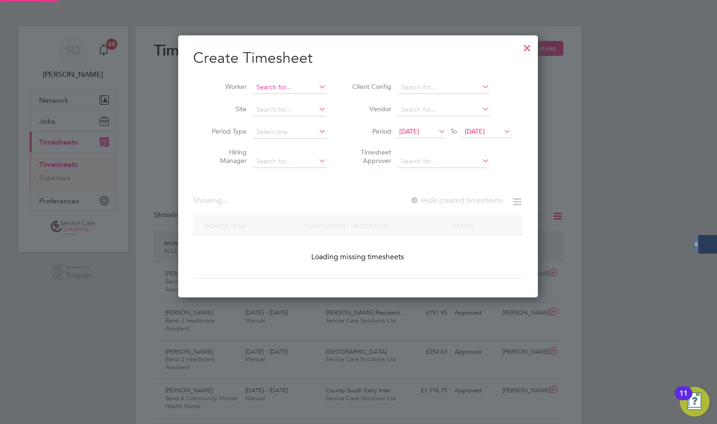
scroll to position [262, 360]
click at [289, 88] on input at bounding box center [289, 87] width 73 height 13
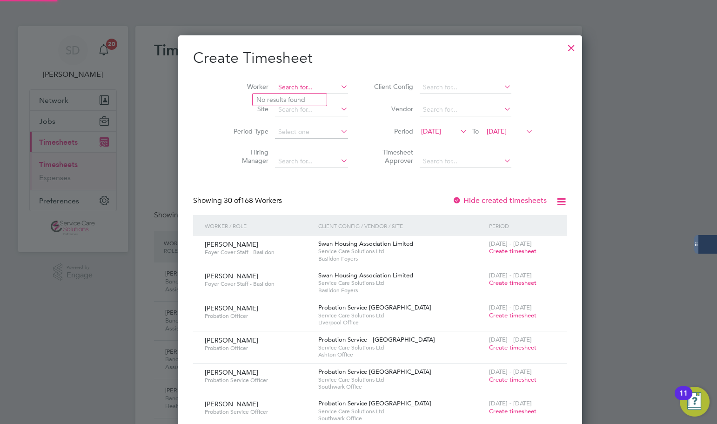
scroll to position [1606, 360]
click at [285, 97] on li "Aghog ho Oyibo" at bounding box center [290, 100] width 74 height 13
type input "[PERSON_NAME]"
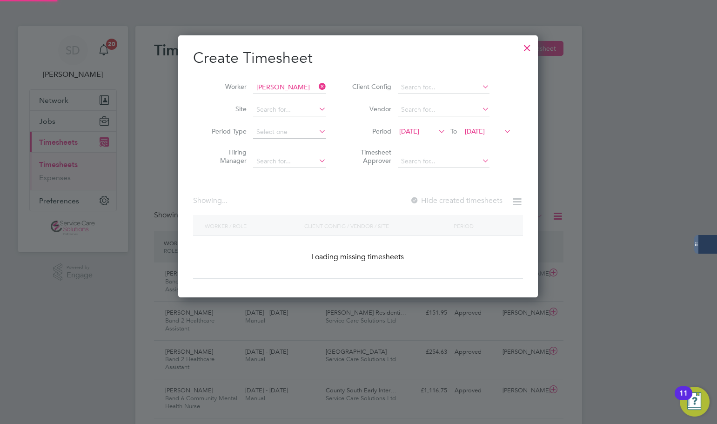
scroll to position [282, 360]
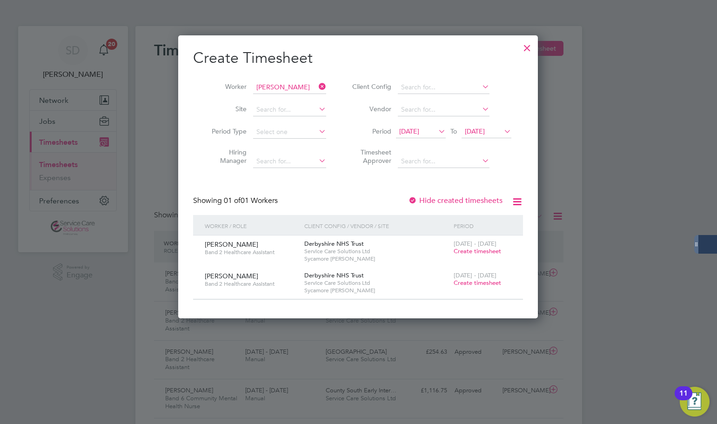
click at [94, 332] on div at bounding box center [358, 212] width 717 height 424
click at [317, 83] on icon at bounding box center [317, 86] width 0 height 13
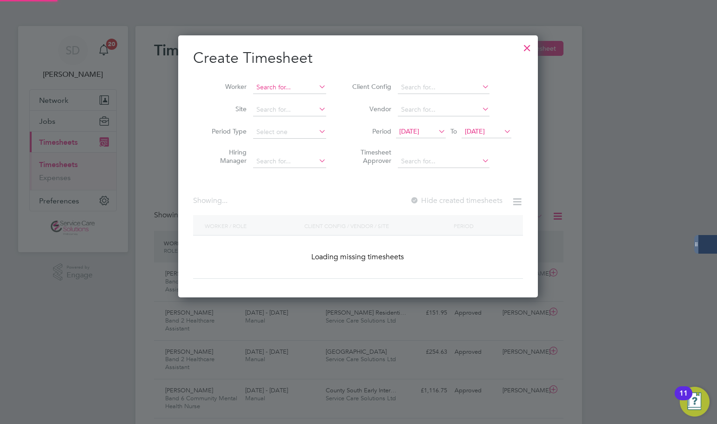
scroll to position [262, 360]
click at [298, 90] on input at bounding box center [289, 87] width 73 height 13
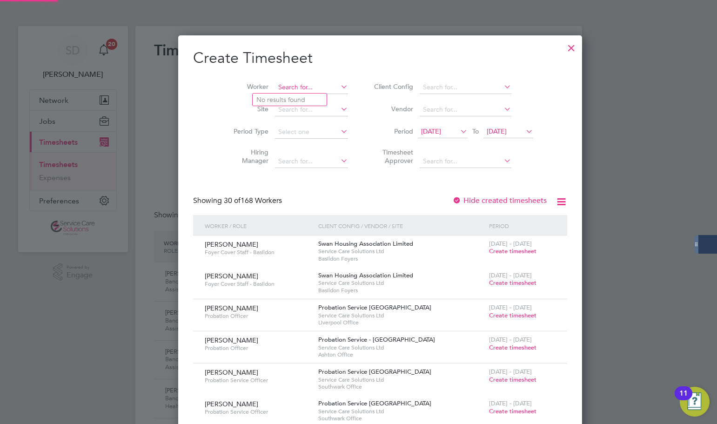
scroll to position [1606, 360]
click at [294, 97] on li "[PERSON_NAME] nda" at bounding box center [297, 100] width 88 height 13
type input "[PERSON_NAME]"
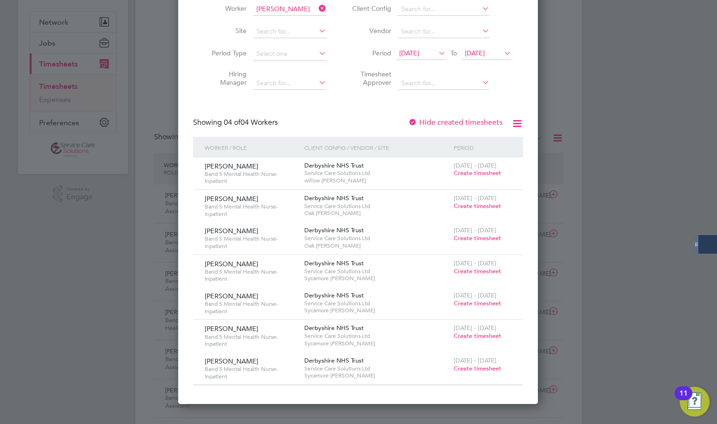
scroll to position [140, 0]
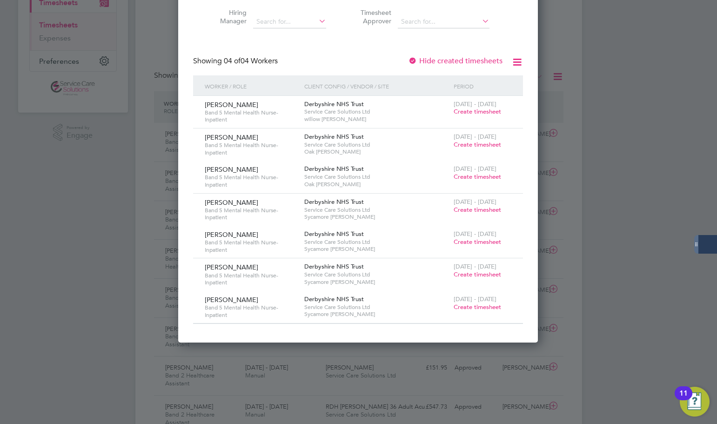
drag, startPoint x: 472, startPoint y: 306, endPoint x: 460, endPoint y: 295, distance: 15.8
click at [472, 306] on span "Create timesheet" at bounding box center [477, 307] width 47 height 8
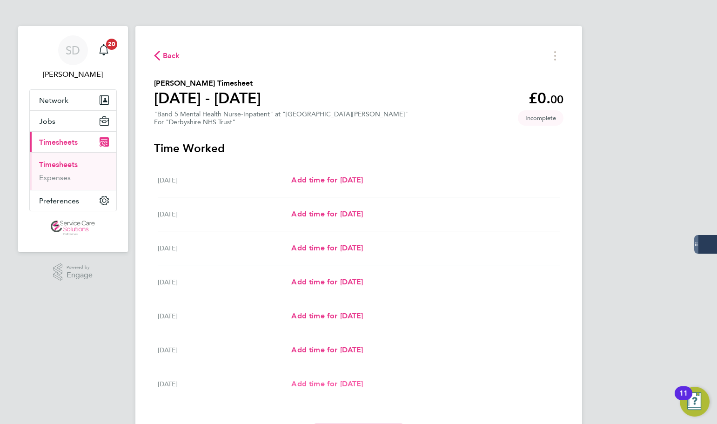
click at [316, 382] on span "Add time for [DATE]" at bounding box center [327, 383] width 72 height 9
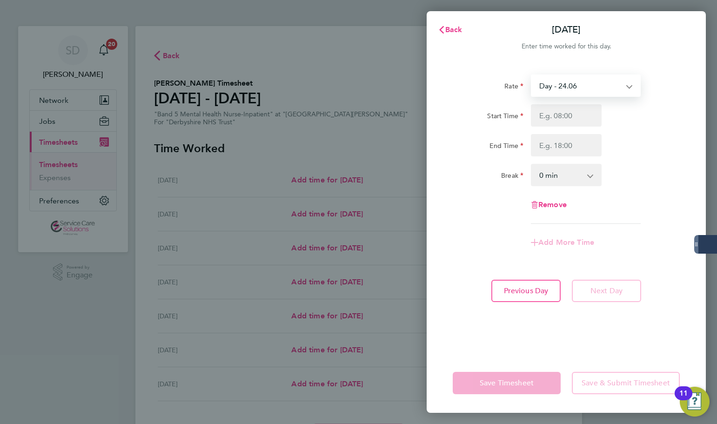
click at [585, 84] on select "Day - 24.06 Day (BG+10%) - 26.47 Sun/BH (BG+10%) - 42.36 [DATE]/Night - 31.29 S…" at bounding box center [580, 85] width 97 height 20
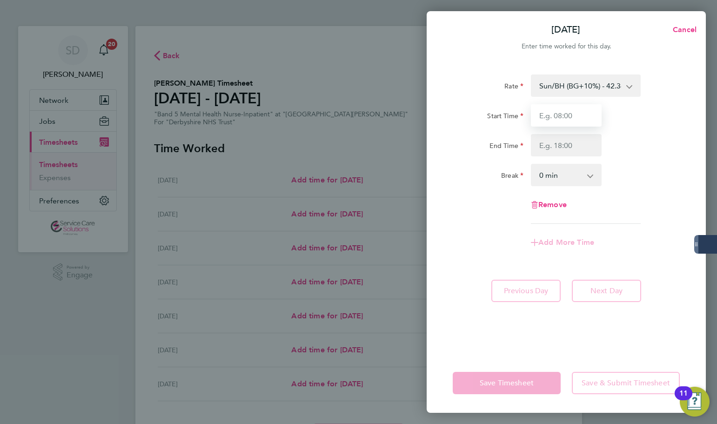
click at [557, 115] on input "Start Time" at bounding box center [566, 115] width 71 height 22
type input "07:00"
click at [569, 150] on input "End Time" at bounding box center [566, 145] width 71 height 22
type input "21:50"
drag, startPoint x: 476, startPoint y: 170, endPoint x: 476, endPoint y: 176, distance: 5.6
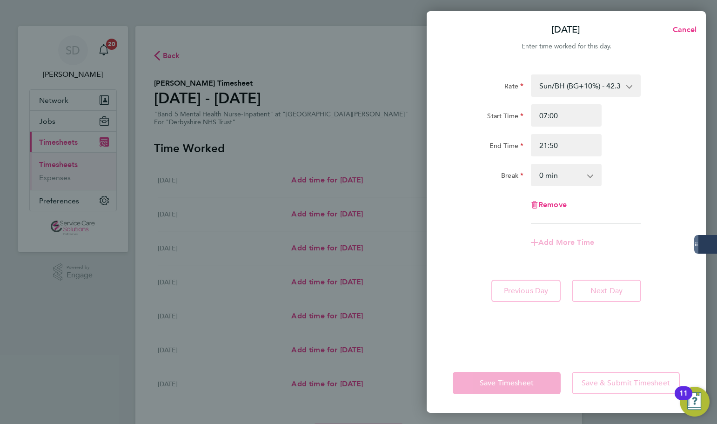
click at [476, 171] on div "Break" at bounding box center [488, 173] width 71 height 19
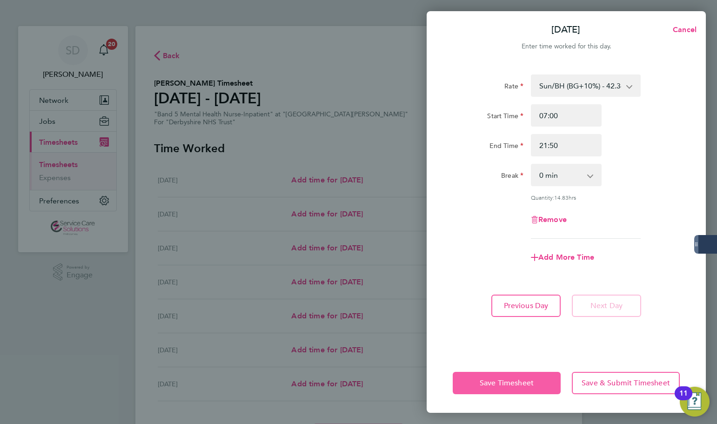
click at [503, 383] on span "Save Timesheet" at bounding box center [507, 382] width 54 height 9
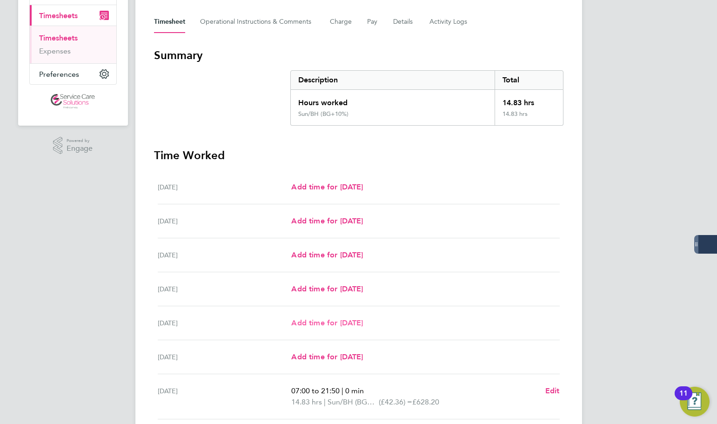
scroll to position [204, 0]
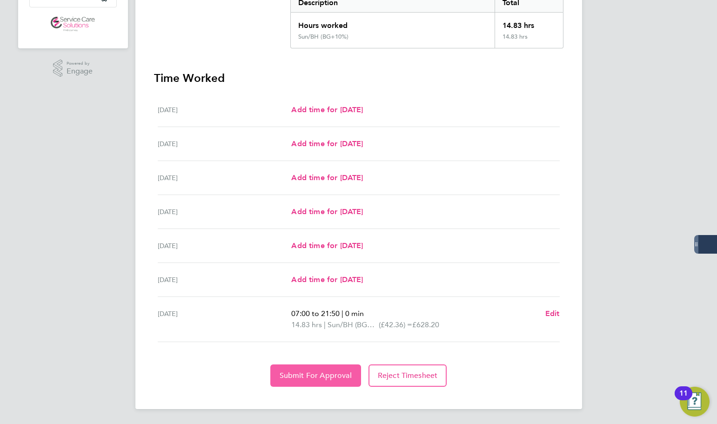
drag, startPoint x: 316, startPoint y: 373, endPoint x: 217, endPoint y: 309, distance: 118.1
click at [316, 373] on span "Submit For Approval" at bounding box center [316, 375] width 72 height 9
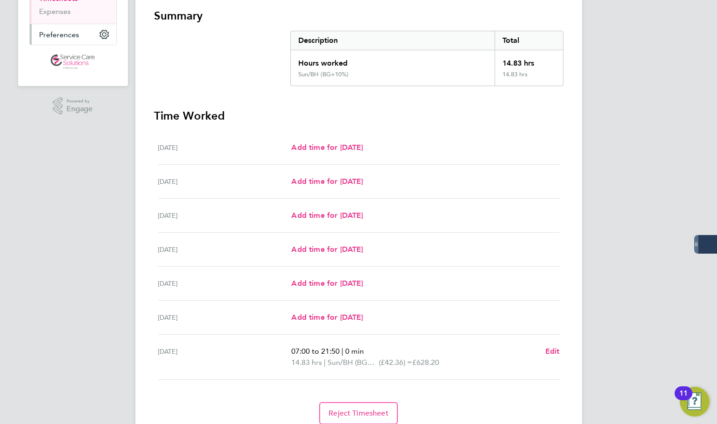
scroll to position [64, 0]
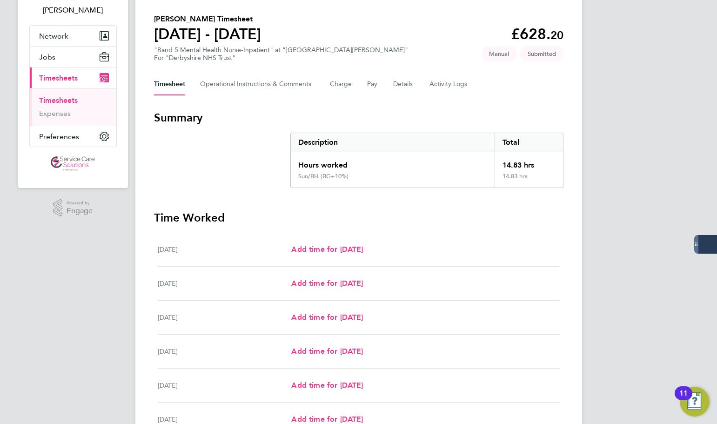
drag, startPoint x: 60, startPoint y: 98, endPoint x: 72, endPoint y: 83, distance: 18.9
click at [60, 98] on link "Timesheets" at bounding box center [58, 100] width 39 height 9
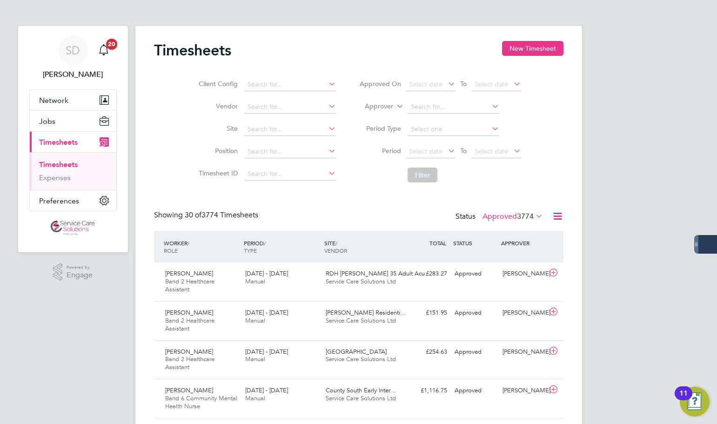
scroll to position [31, 81]
click at [523, 54] on button "New Timesheet" at bounding box center [532, 48] width 61 height 15
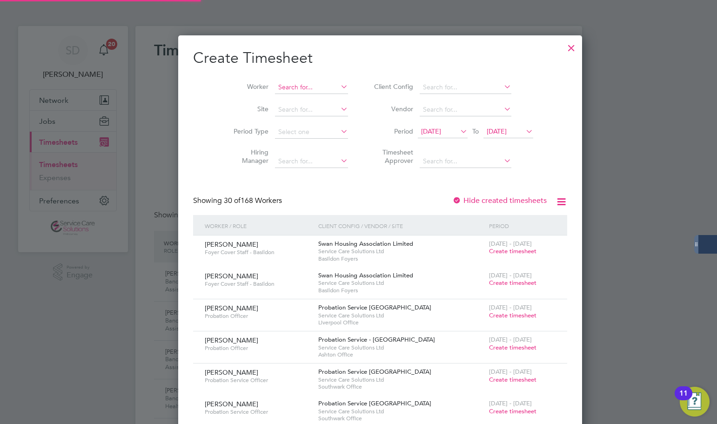
click at [287, 86] on input at bounding box center [311, 87] width 73 height 13
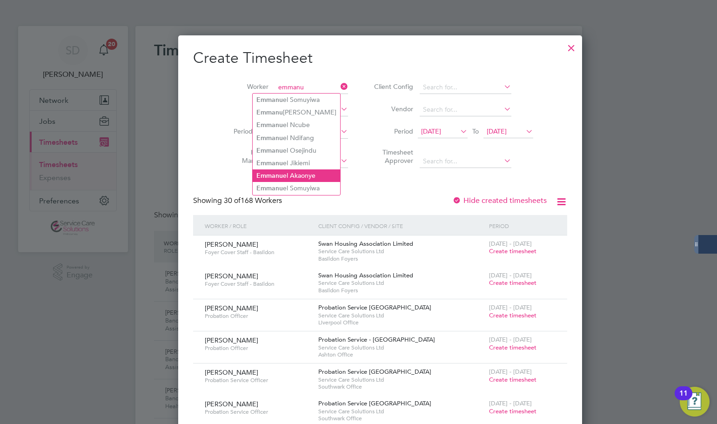
click at [296, 170] on li "Emmanu el Akaonye" at bounding box center [296, 175] width 87 height 13
type input "[PERSON_NAME]"
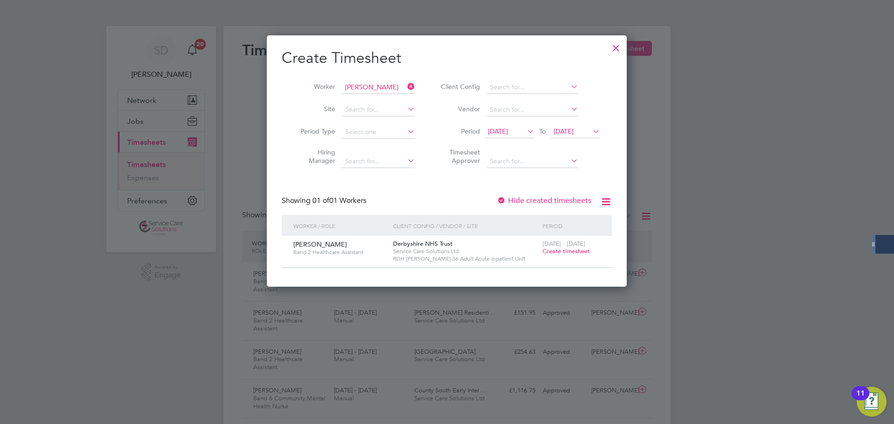
drag, startPoint x: 66, startPoint y: 234, endPoint x: 101, endPoint y: 215, distance: 40.2
click at [66, 234] on div at bounding box center [447, 212] width 894 height 424
click at [405, 83] on icon at bounding box center [405, 86] width 0 height 13
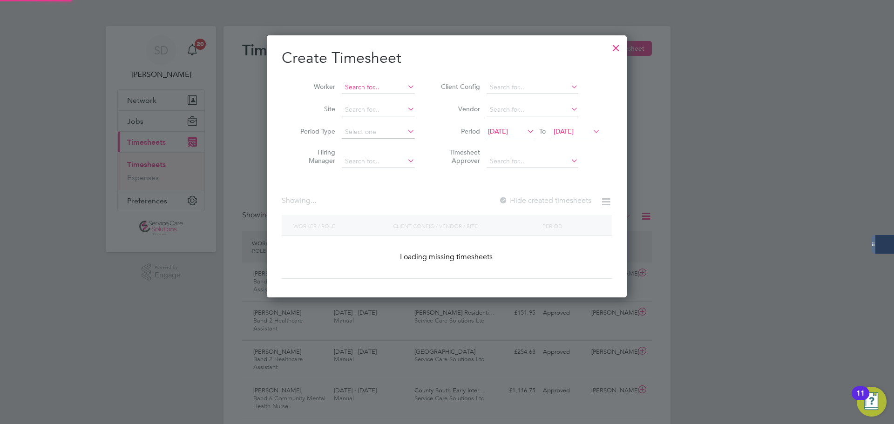
scroll to position [262, 360]
click at [385, 91] on input at bounding box center [378, 87] width 73 height 13
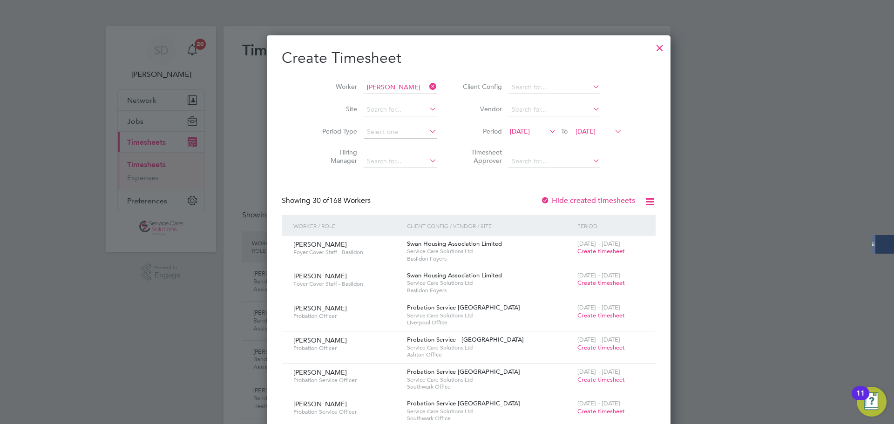
click at [360, 108] on b "[PERSON_NAME]" at bounding box center [372, 112] width 54 height 8
type input "[PERSON_NAME]"
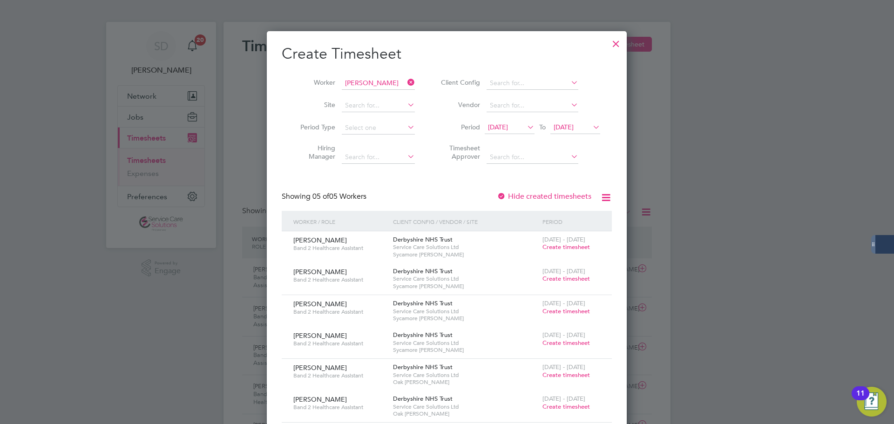
scroll to position [0, 0]
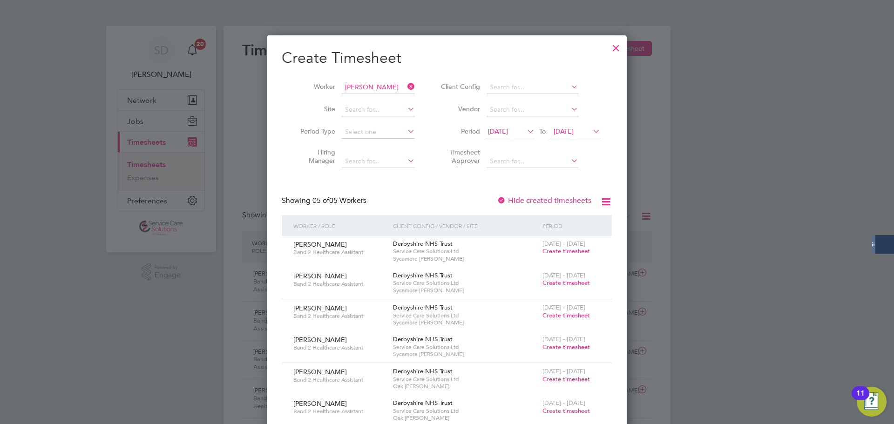
click at [405, 86] on icon at bounding box center [405, 86] width 0 height 13
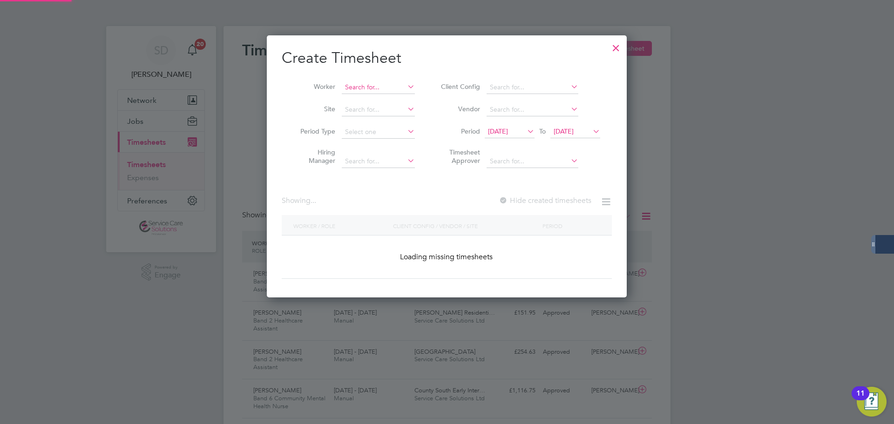
scroll to position [262, 360]
click at [396, 86] on input at bounding box center [378, 87] width 73 height 13
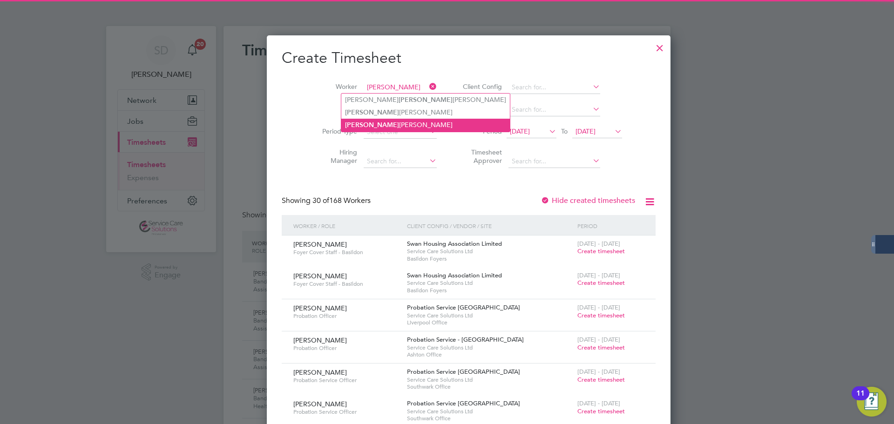
click at [381, 121] on li "[PERSON_NAME] [PERSON_NAME]" at bounding box center [425, 125] width 168 height 13
type input "[PERSON_NAME]"
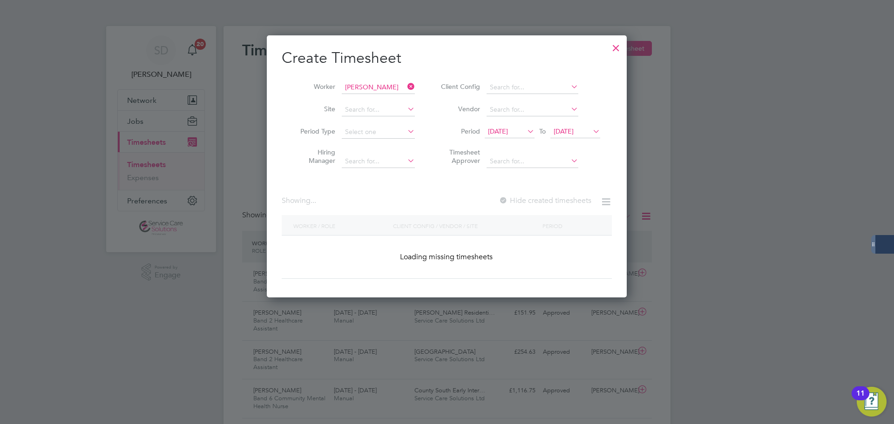
scroll to position [379, 360]
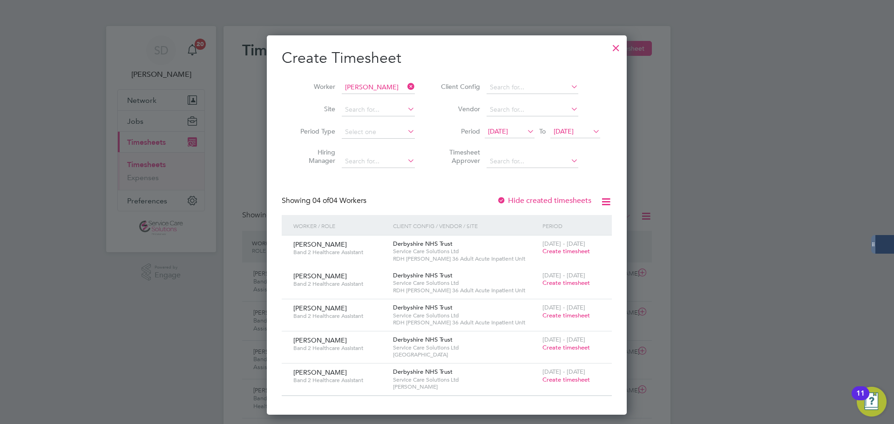
click at [559, 281] on span "Create timesheet" at bounding box center [565, 283] width 47 height 8
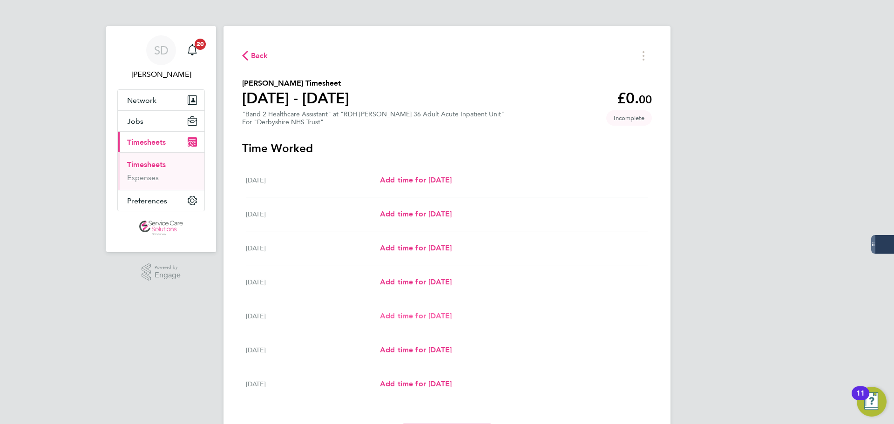
click at [405, 315] on span "Add time for [DATE]" at bounding box center [416, 315] width 72 height 9
select select "30"
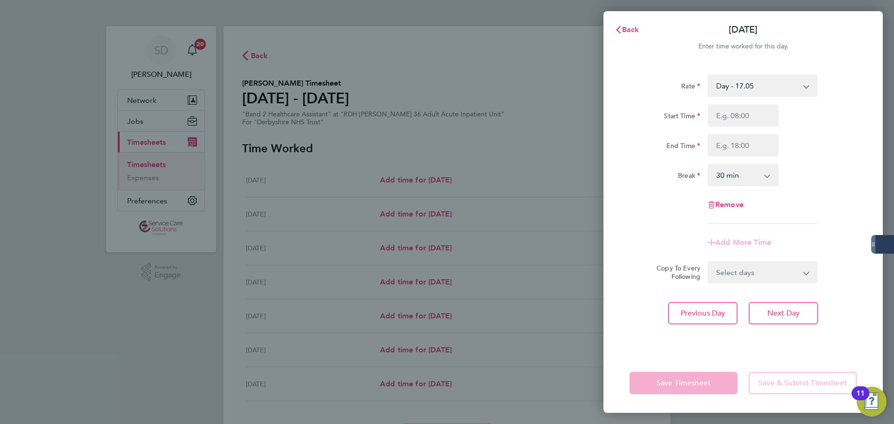
click at [717, 89] on select "Day - 17.05 Sat/Night (BG+10%) - 26.26 Sun/BH (BG+10%) - 33.95 Day (BG+10%) - 1…" at bounding box center [756, 85] width 97 height 20
select select "30"
click at [717, 108] on input "Start Time" at bounding box center [742, 115] width 71 height 22
type input "07:00"
click at [717, 143] on input "End Time" at bounding box center [742, 145] width 71 height 22
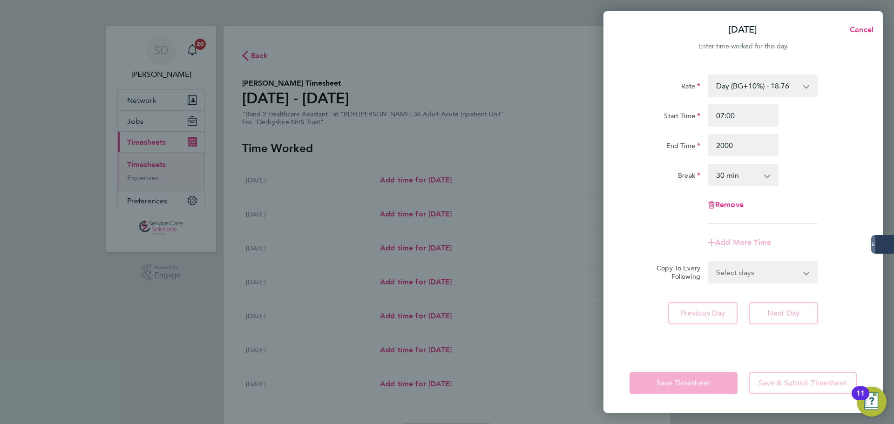
type input "20:00"
click at [717, 180] on select "0 min 15 min 30 min 45 min 60 min 75 min 90 min" at bounding box center [737, 175] width 58 height 20
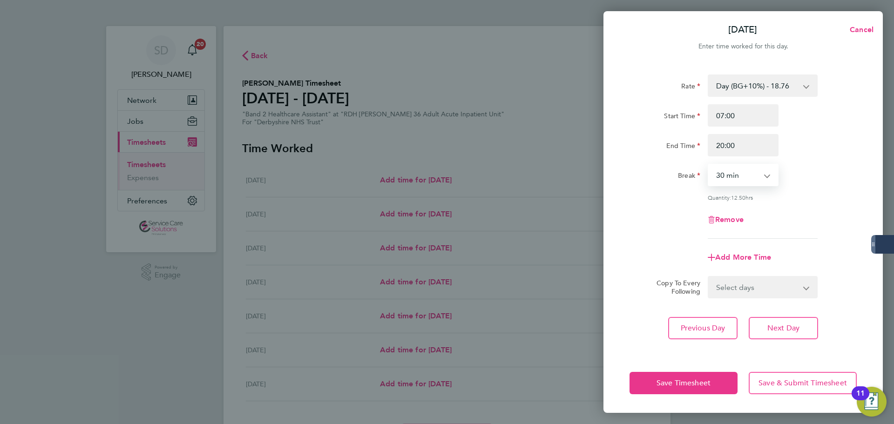
select select "0"
click at [708, 165] on select "0 min 15 min 30 min 45 min 60 min 75 min 90 min" at bounding box center [737, 175] width 58 height 20
drag, startPoint x: 679, startPoint y: 218, endPoint x: 682, endPoint y: 225, distance: 7.7
click at [680, 222] on div "Remove" at bounding box center [742, 219] width 235 height 22
click at [717, 259] on span "Add More Time" at bounding box center [743, 257] width 56 height 9
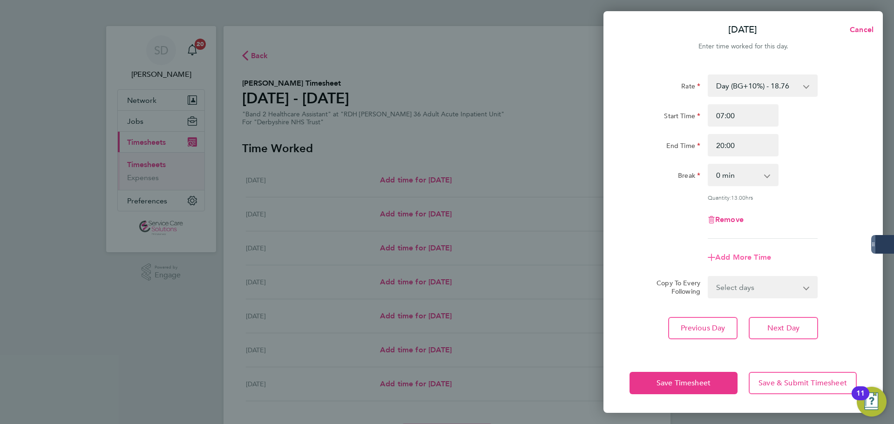
select select "null"
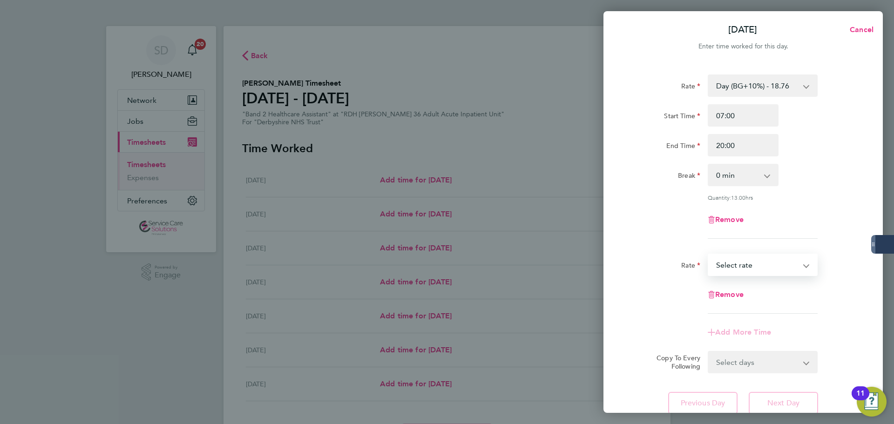
drag, startPoint x: 738, startPoint y: 261, endPoint x: 744, endPoint y: 259, distance: 6.9
click at [717, 261] on select "Sat/Night (BG+10%) - 26.26 Sun/BH (BG+10%) - 33.95 Day (BG+10%) - 18.76 [DATE]/…" at bounding box center [756, 265] width 97 height 20
select select "30"
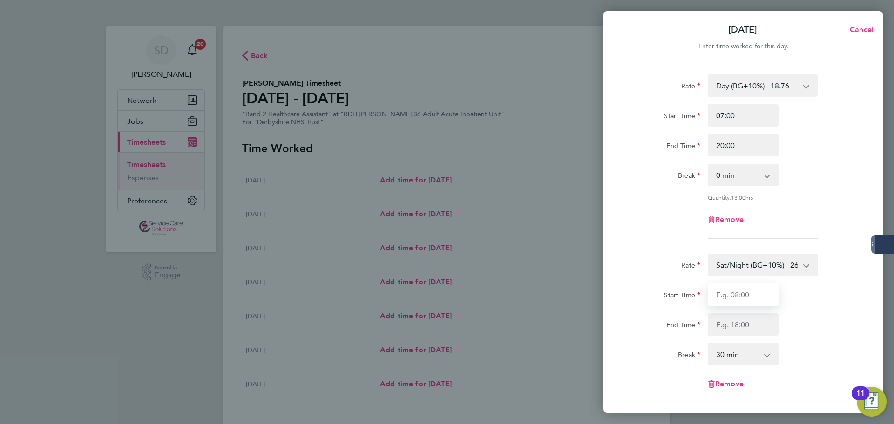
drag, startPoint x: 732, startPoint y: 288, endPoint x: 737, endPoint y: 288, distance: 4.7
click at [717, 288] on input "Start Time" at bounding box center [742, 294] width 71 height 22
type input "20:00"
click at [717, 314] on input "End Time" at bounding box center [742, 324] width 71 height 22
type input "21:30"
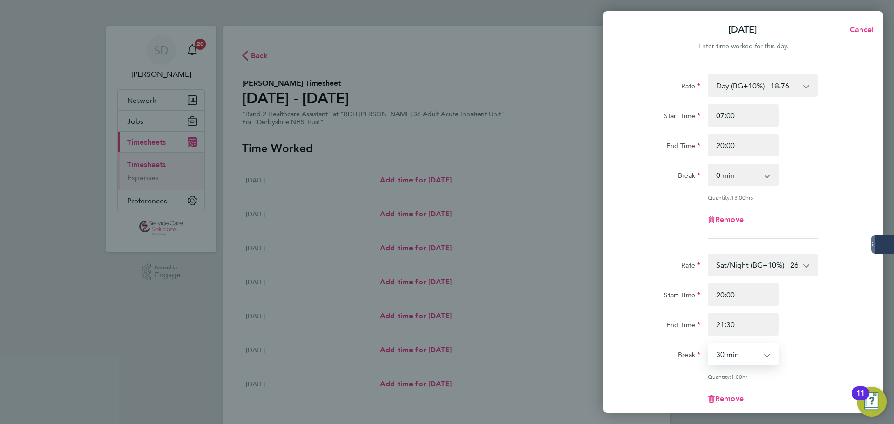
click at [717, 356] on select "0 min 15 min 30 min 45 min 60 min 75 min" at bounding box center [737, 354] width 58 height 20
select select "0"
click at [708, 344] on select "0 min 15 min 30 min 45 min 60 min 75 min" at bounding box center [737, 354] width 58 height 20
click at [679, 245] on form "Rate Day (BG+10%) - 18.76 Sat/Night (BG+10%) - 26.26 Sun/BH (BG+10%) - 33.95 [D…" at bounding box center [742, 275] width 227 height 403
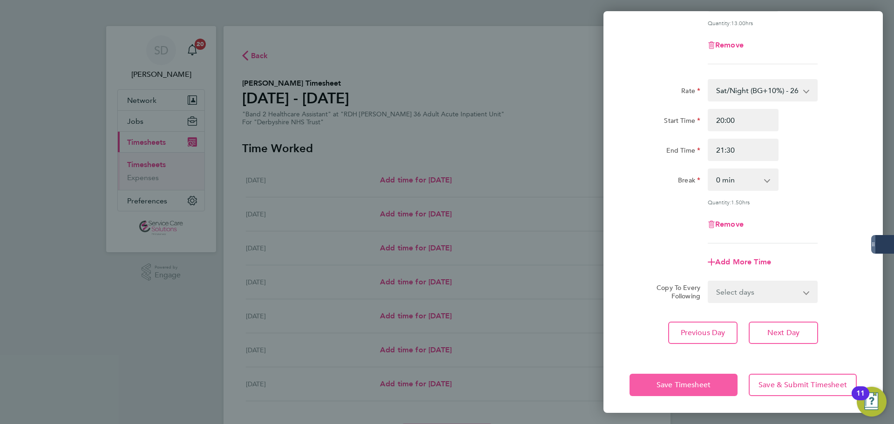
click at [682, 383] on span "Save Timesheet" at bounding box center [683, 384] width 54 height 9
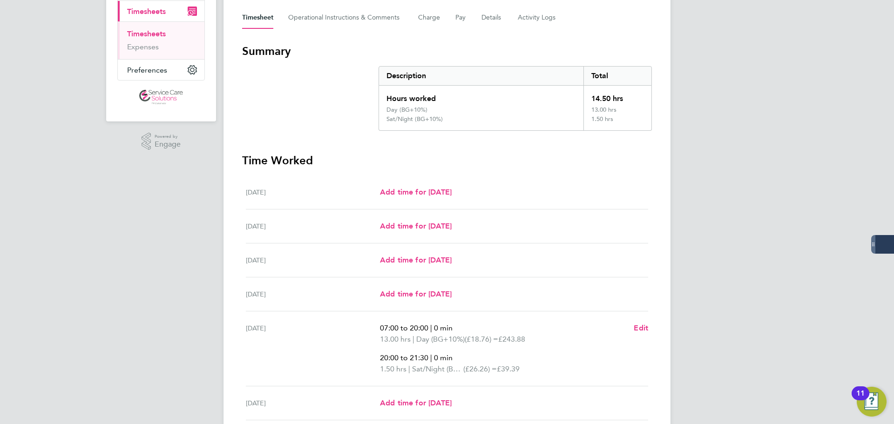
scroll to position [233, 0]
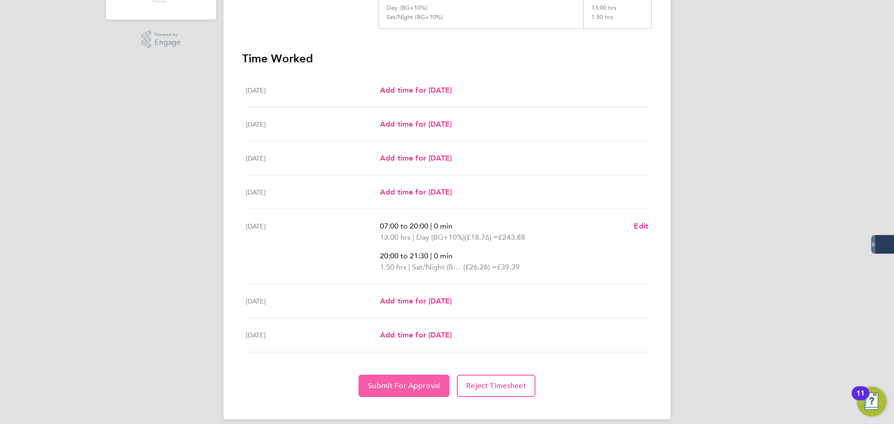
click at [412, 382] on span "Submit For Approval" at bounding box center [404, 385] width 72 height 9
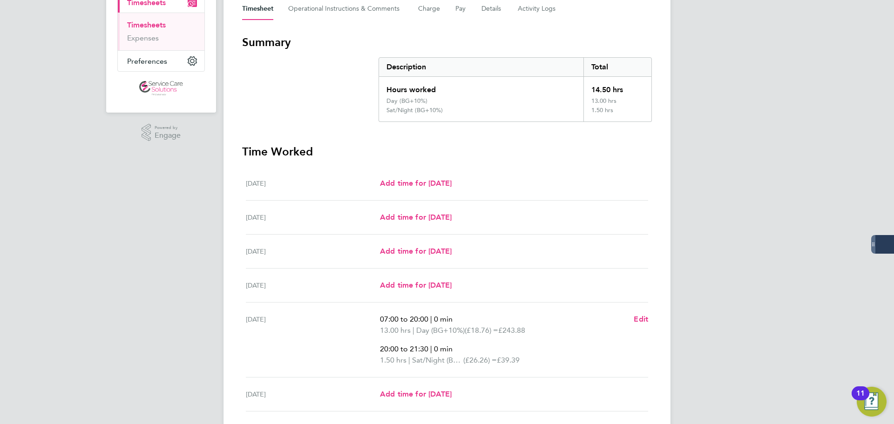
scroll to position [0, 0]
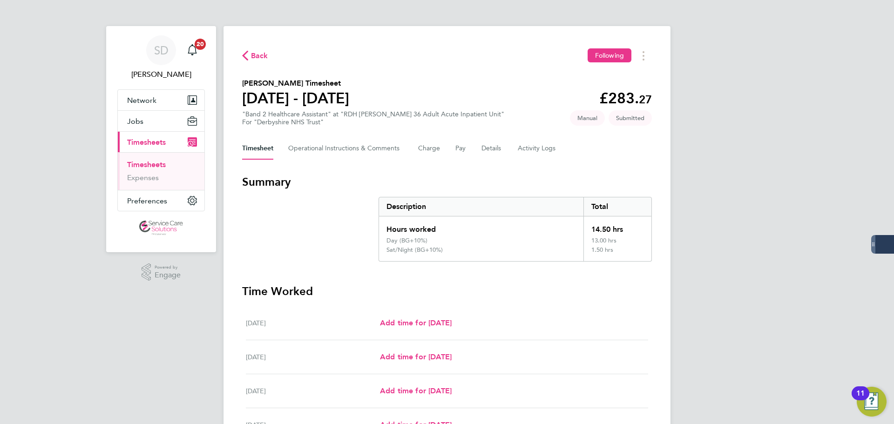
click at [144, 163] on link "Timesheets" at bounding box center [146, 164] width 39 height 9
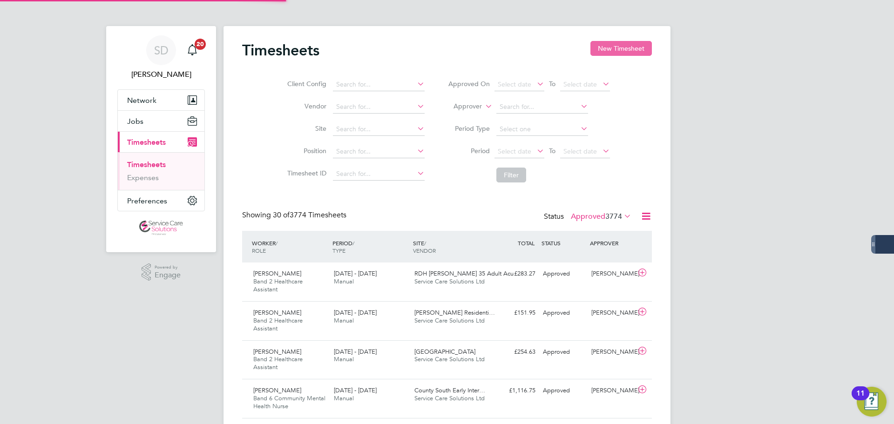
click at [594, 50] on button "New Timesheet" at bounding box center [620, 48] width 61 height 15
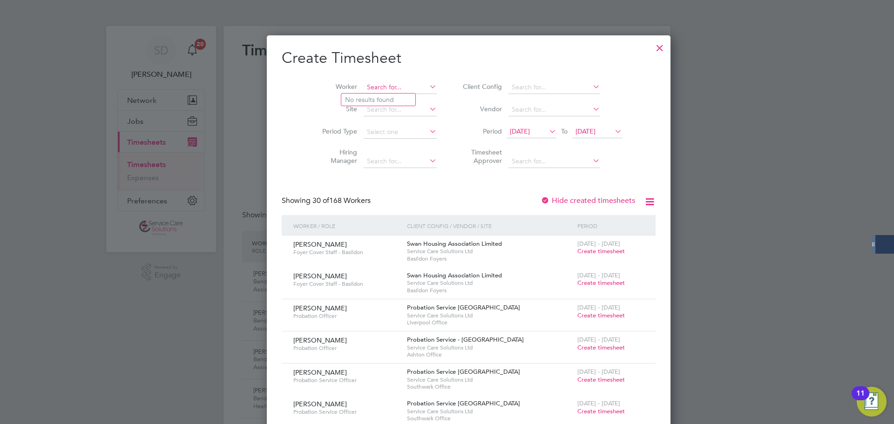
click at [377, 88] on input at bounding box center [399, 87] width 73 height 13
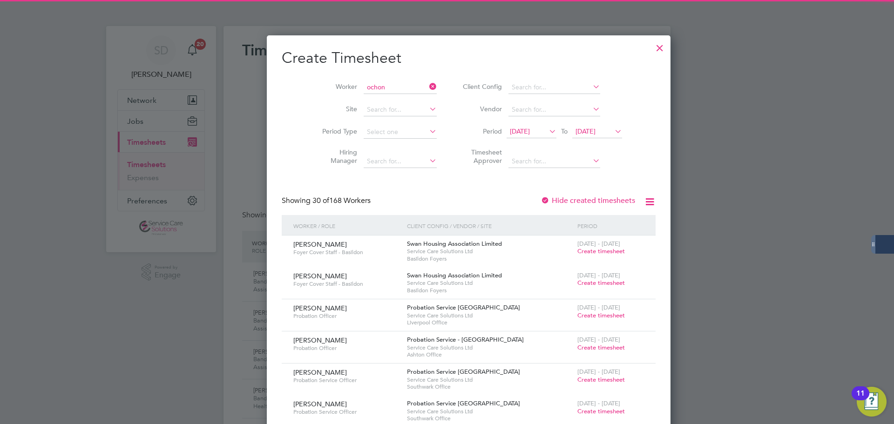
click at [377, 102] on li "Ochon iya Atawodi" at bounding box center [378, 100] width 74 height 13
type input "[PERSON_NAME]"
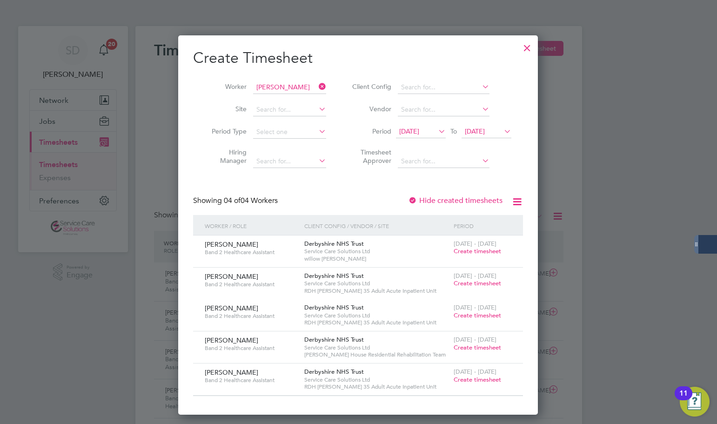
click at [317, 84] on icon at bounding box center [317, 86] width 0 height 13
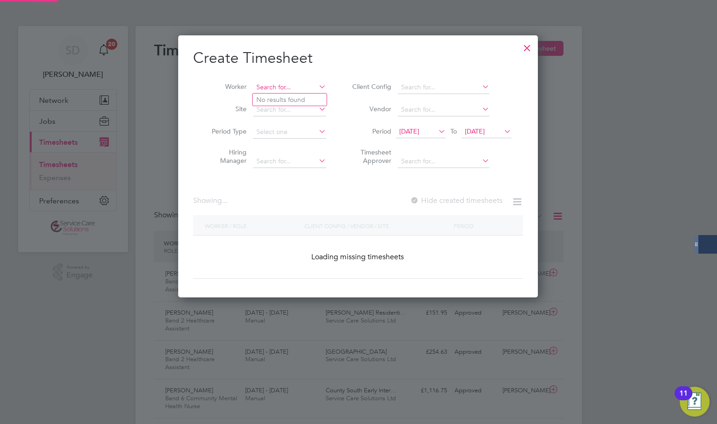
click at [304, 87] on input at bounding box center [289, 87] width 73 height 13
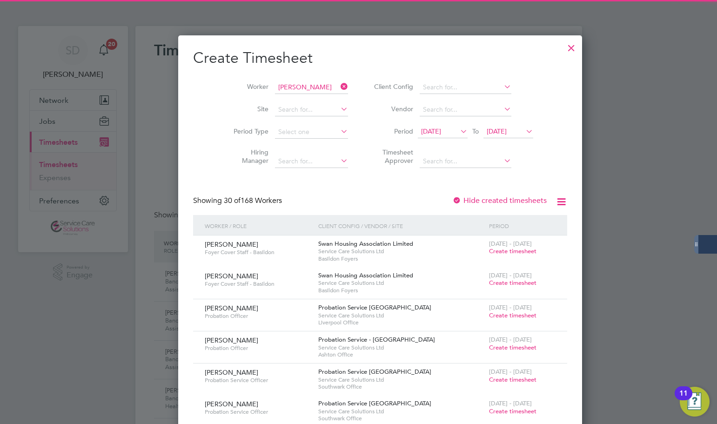
click at [287, 113] on li "[PERSON_NAME] [PERSON_NAME][GEOGRAPHIC_DATA]" at bounding box center [310, 112] width 115 height 13
type input "[PERSON_NAME]"
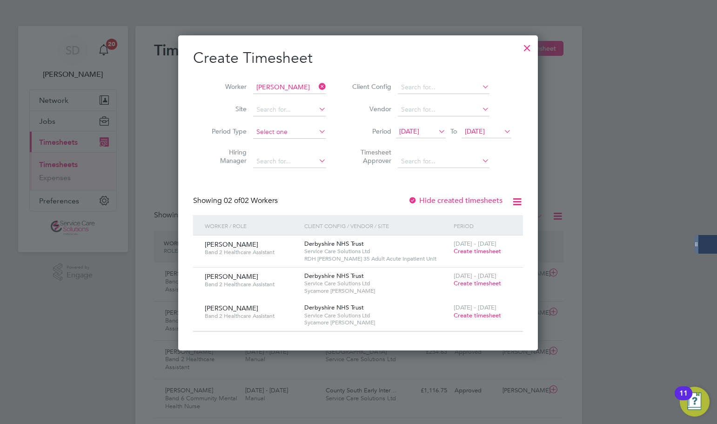
scroll to position [315, 360]
click at [317, 84] on icon at bounding box center [317, 86] width 0 height 13
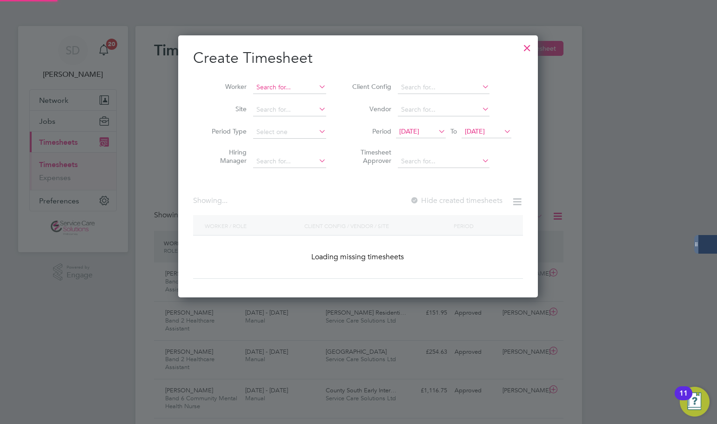
click at [308, 84] on input at bounding box center [289, 87] width 73 height 13
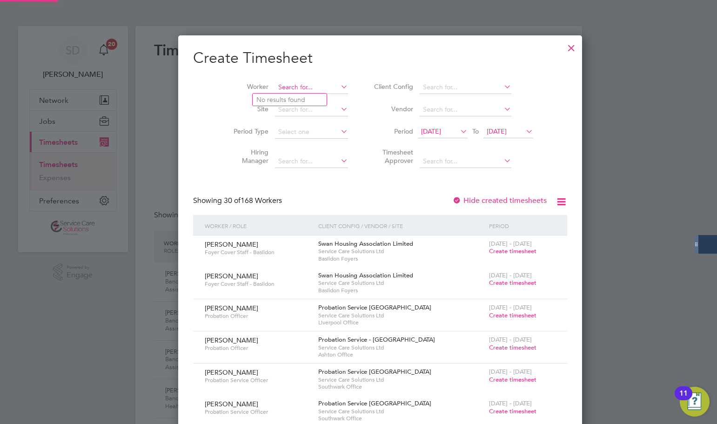
scroll to position [1606, 360]
click at [296, 104] on li "Ochon iya Atawodi" at bounding box center [290, 100] width 74 height 13
type input "[PERSON_NAME]"
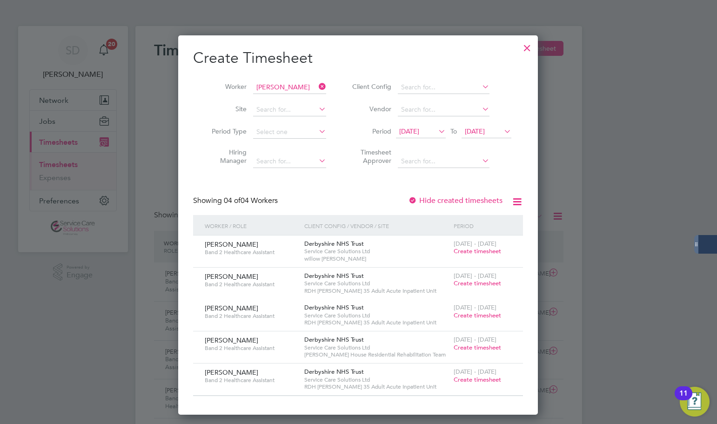
scroll to position [379, 360]
